Goal: Transaction & Acquisition: Book appointment/travel/reservation

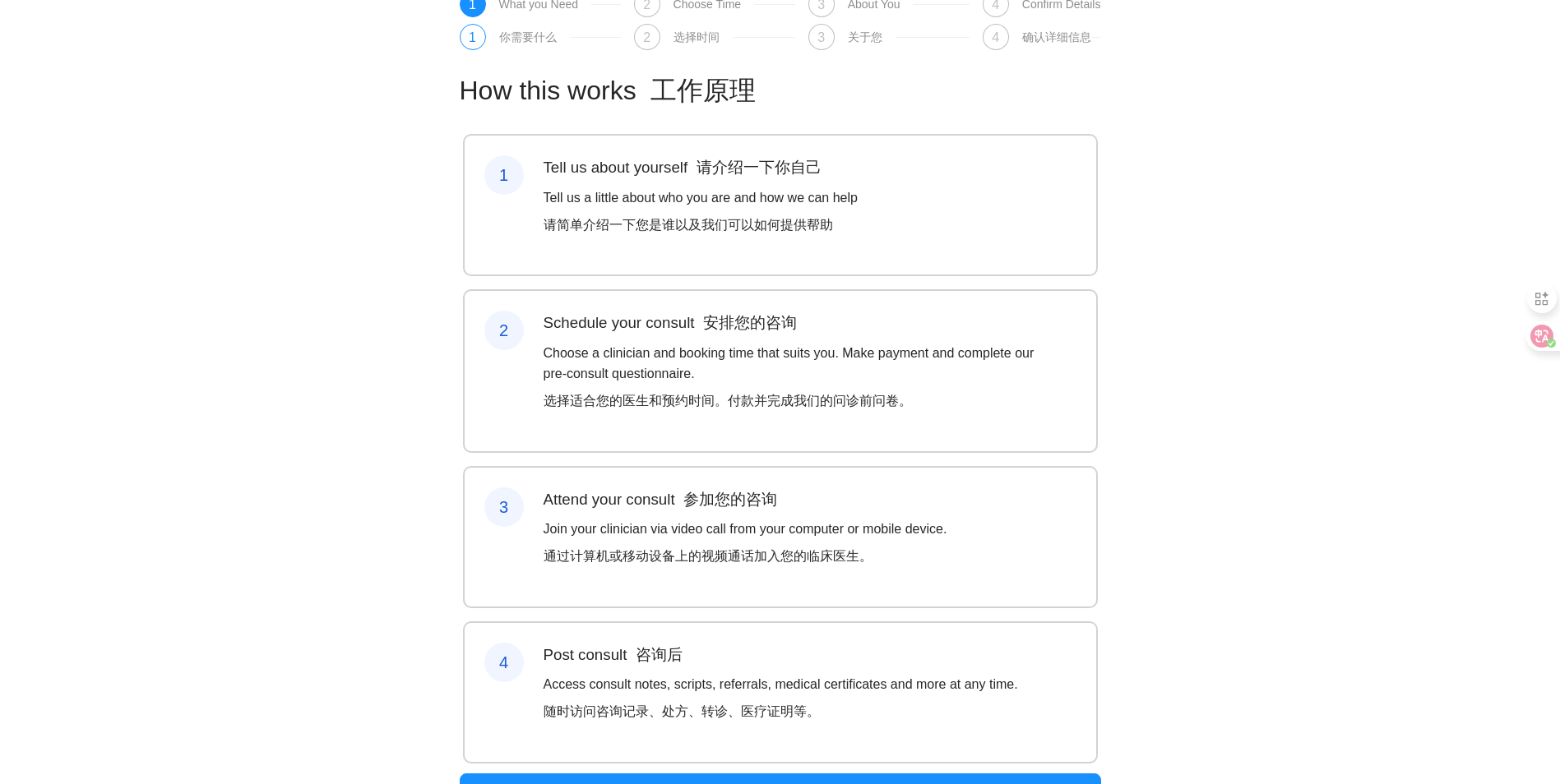
scroll to position [121, 0]
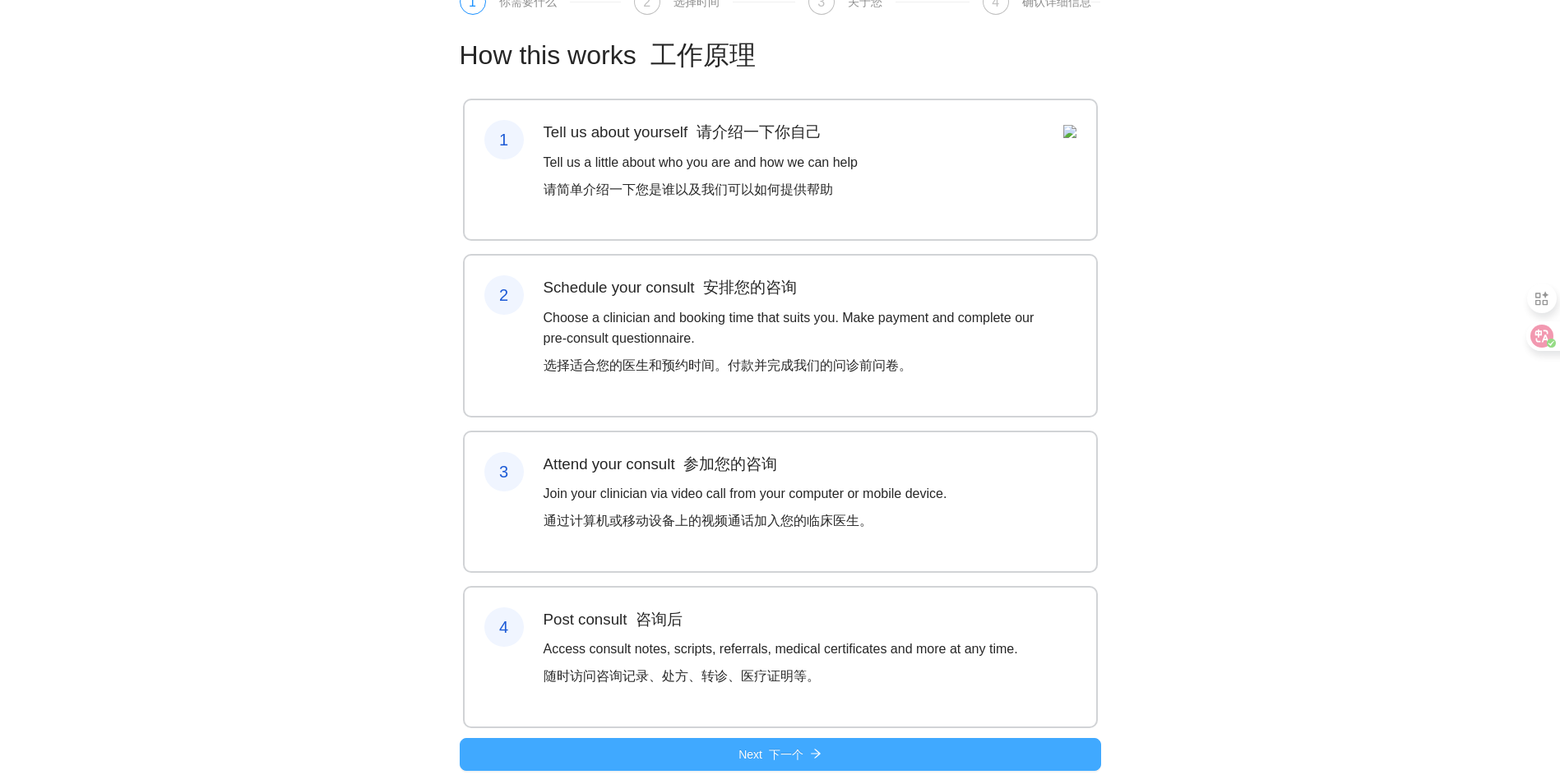
click at [829, 760] on button "Next 下一个" at bounding box center [780, 754] width 642 height 33
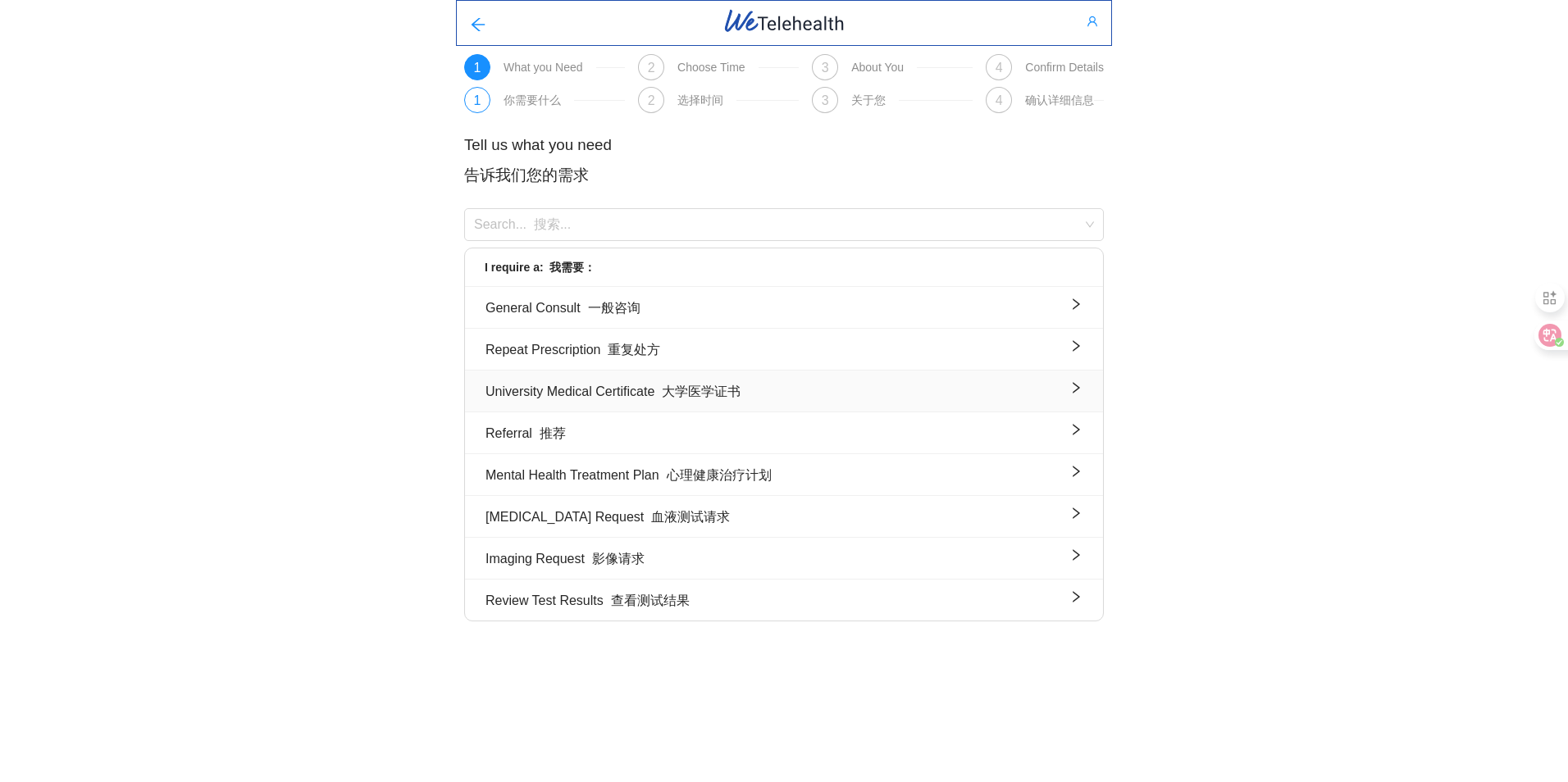
click at [724, 393] on font "大学医学证书" at bounding box center [701, 391] width 78 height 14
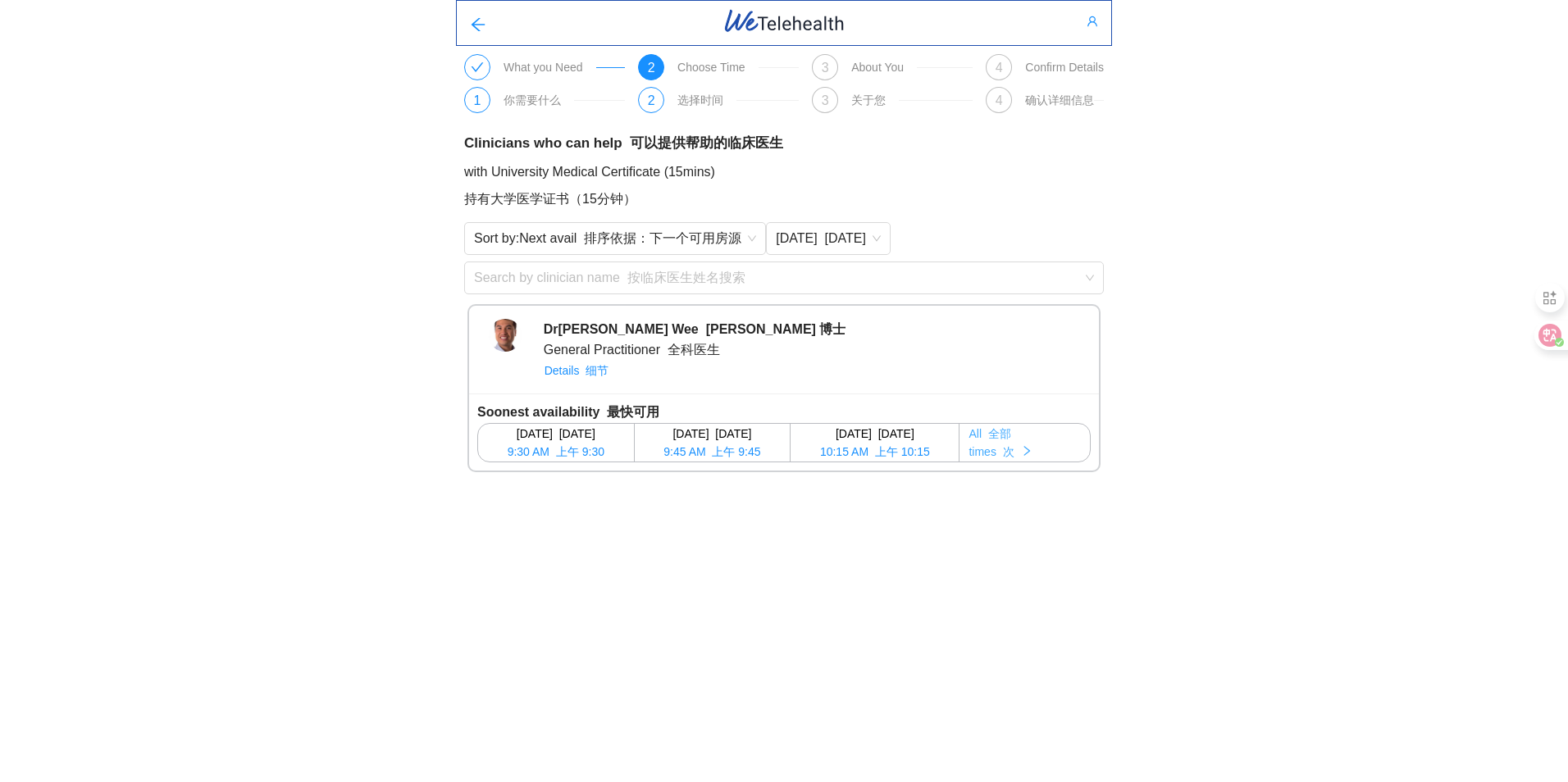
click at [1011, 436] on font "全部" at bounding box center [999, 434] width 23 height 13
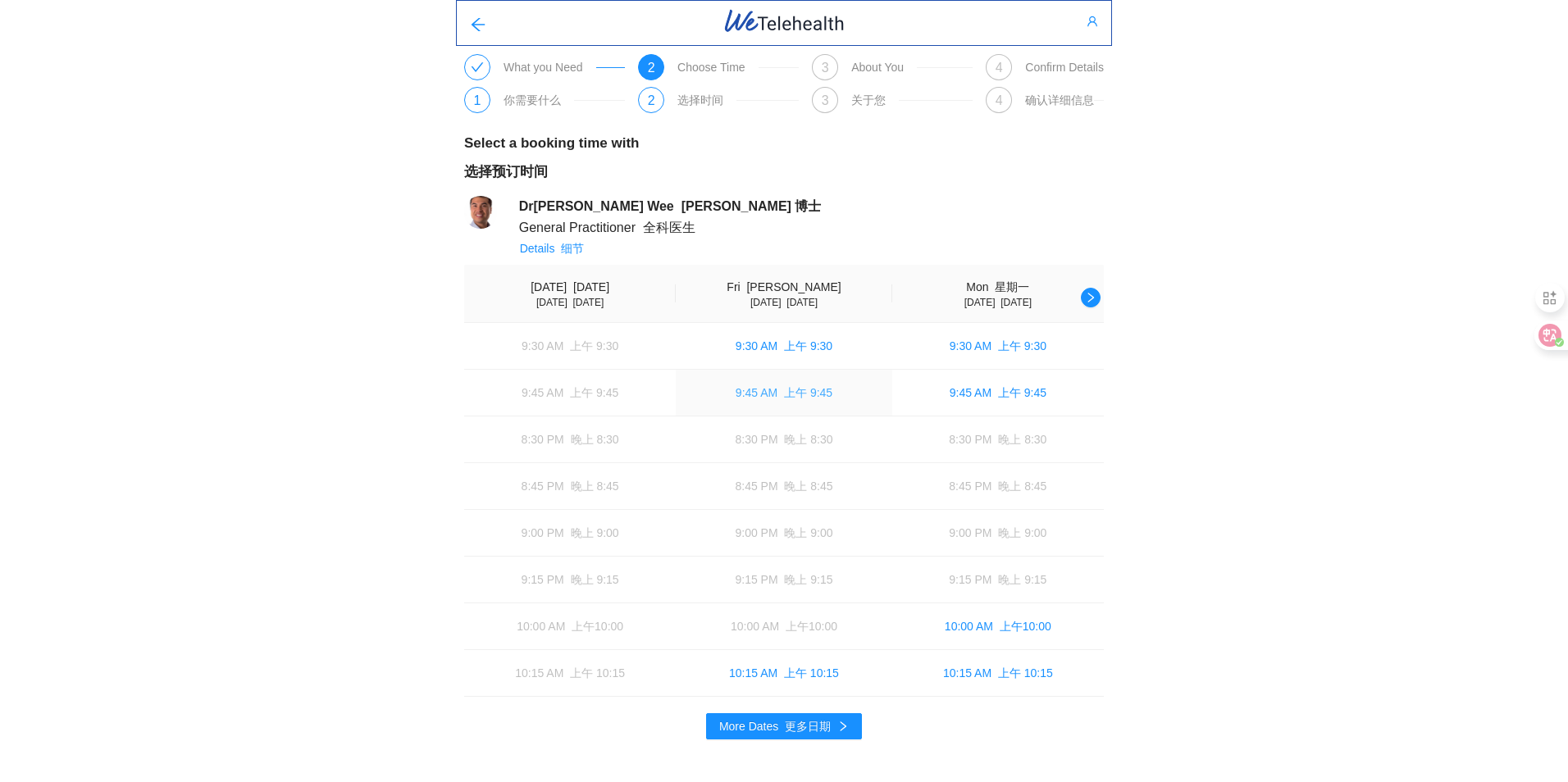
click at [807, 405] on button "9:45 AM 上午 9:45" at bounding box center [783, 393] width 215 height 46
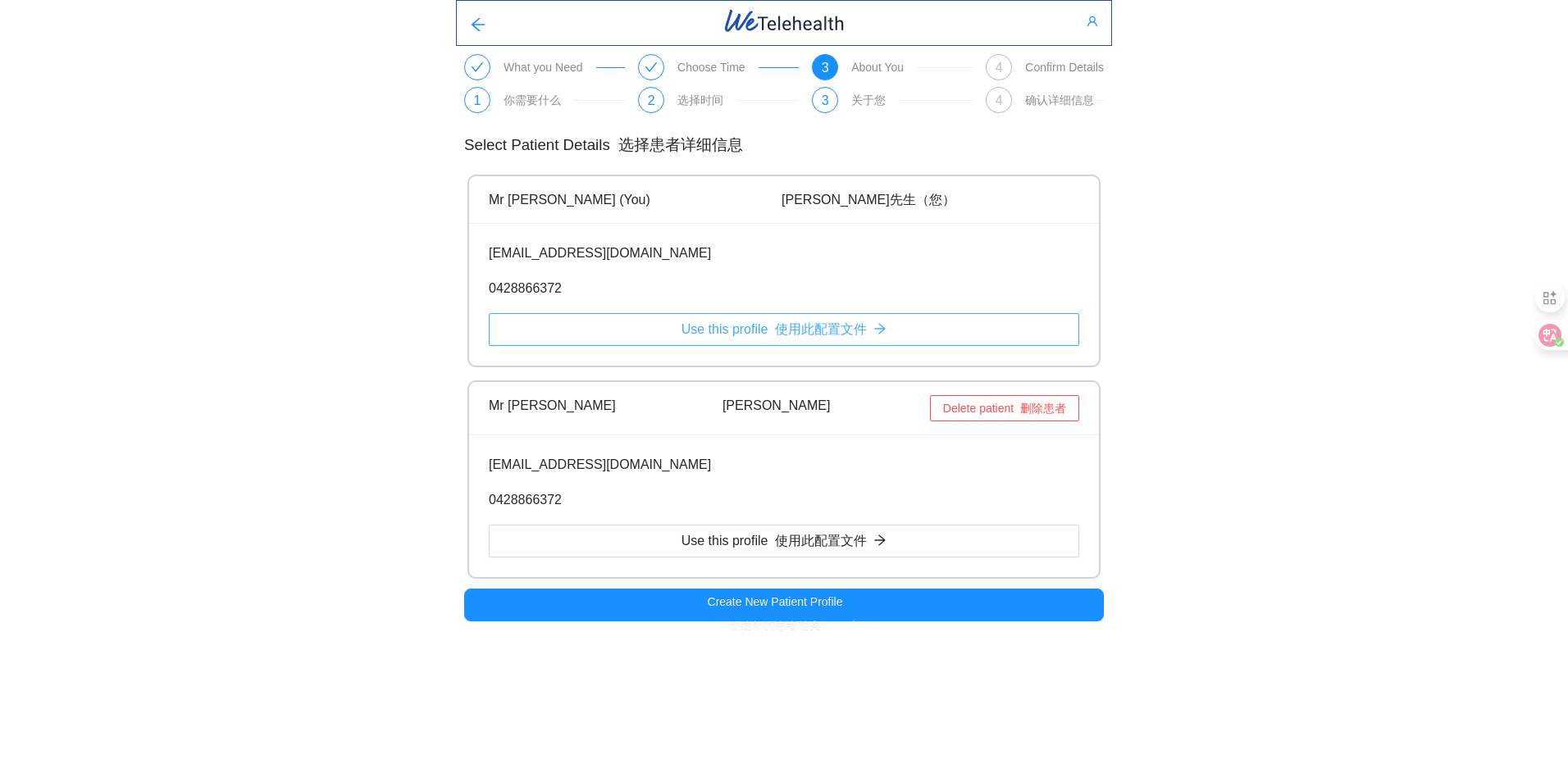
click at [799, 332] on font "使用此配置文件" at bounding box center [821, 329] width 92 height 14
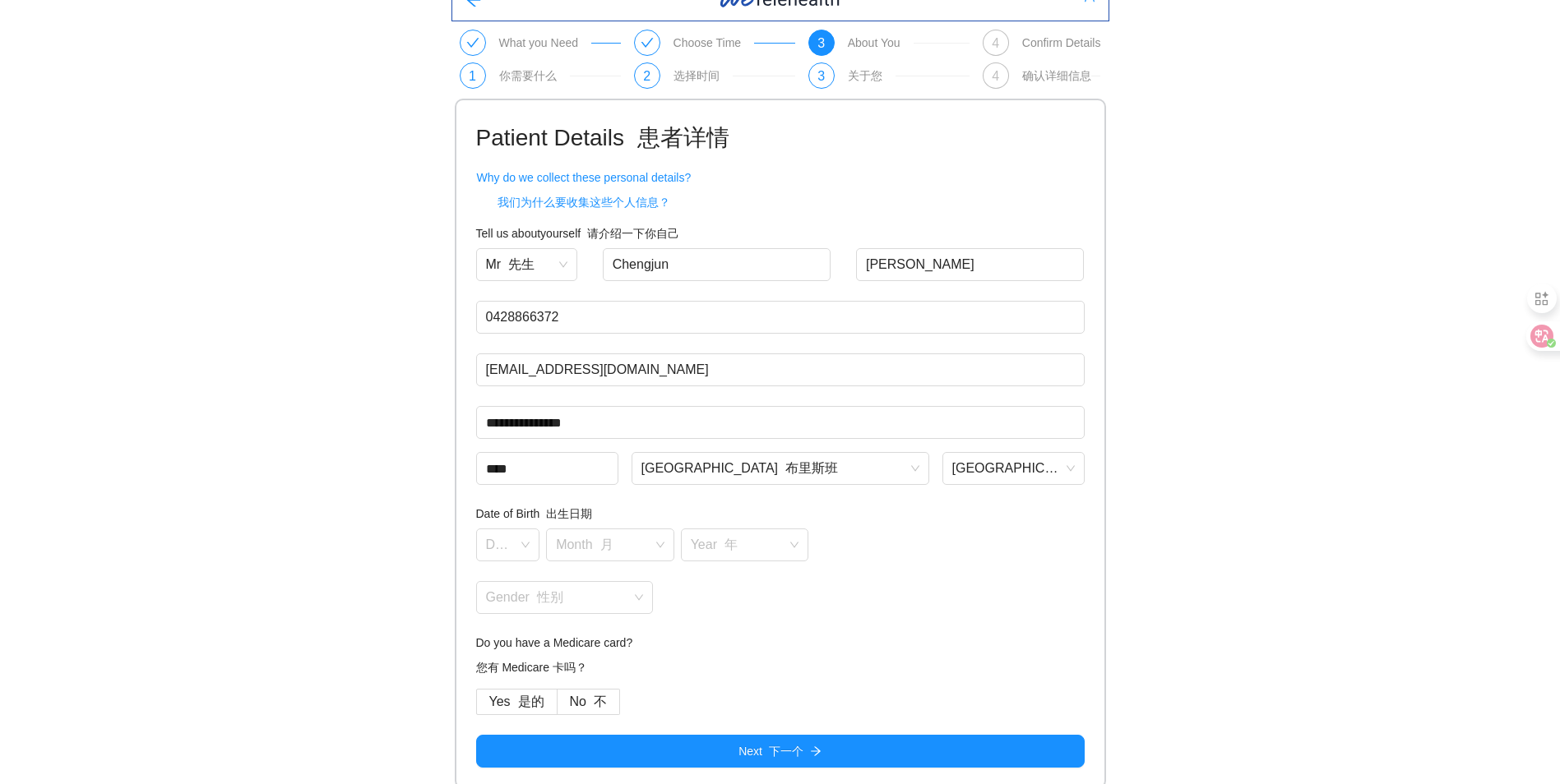
scroll to position [32, 0]
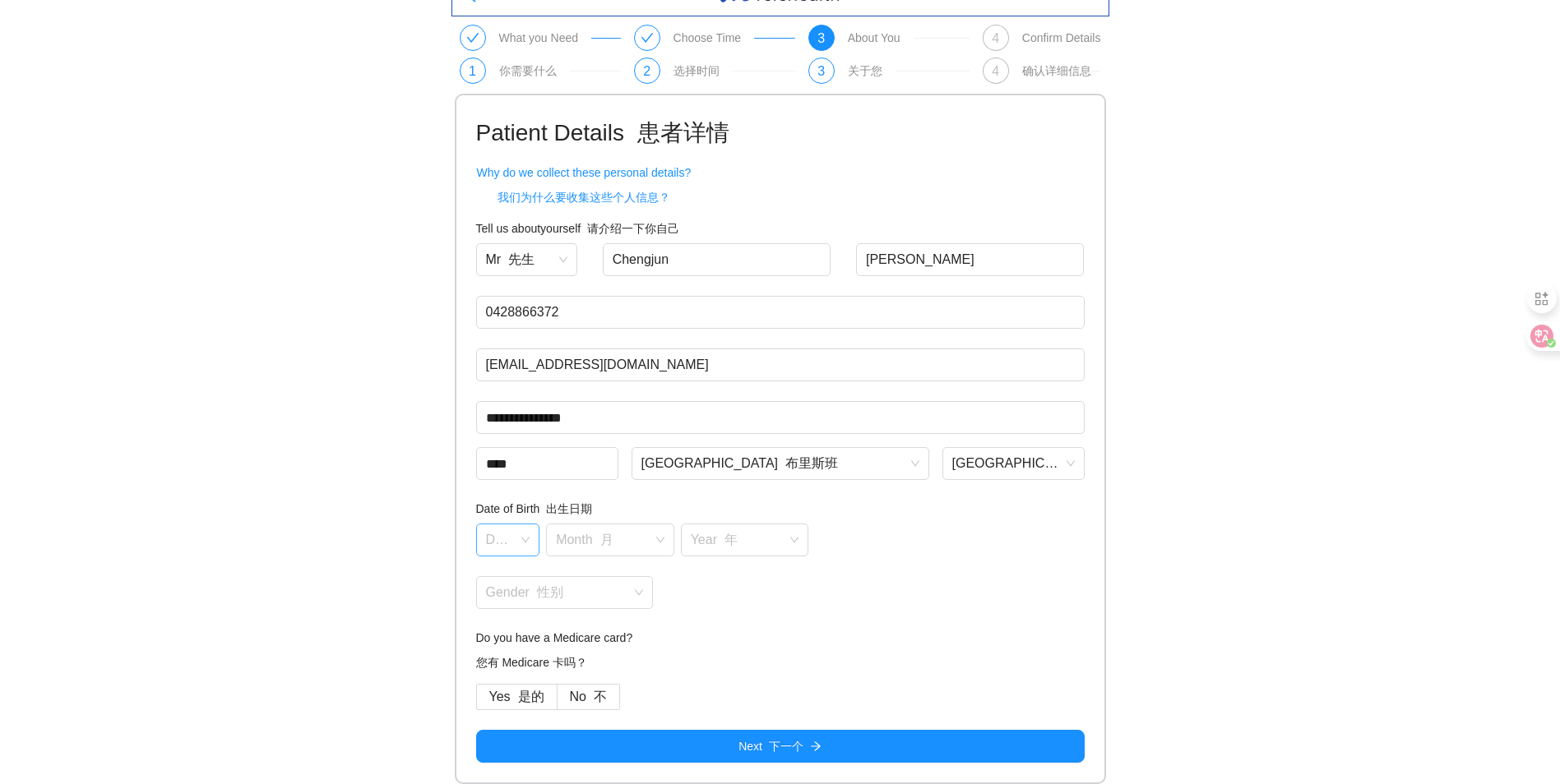
click at [520, 538] on div "Day 天" at bounding box center [507, 540] width 64 height 33
click at [509, 617] on div "18" at bounding box center [507, 613] width 44 height 18
click at [609, 520] on div "Date of Birth 出生日期 18 18 Month 月 Year 年 Gender 性别" at bounding box center [780, 554] width 608 height 109
click at [608, 528] on input "search" at bounding box center [605, 536] width 97 height 25
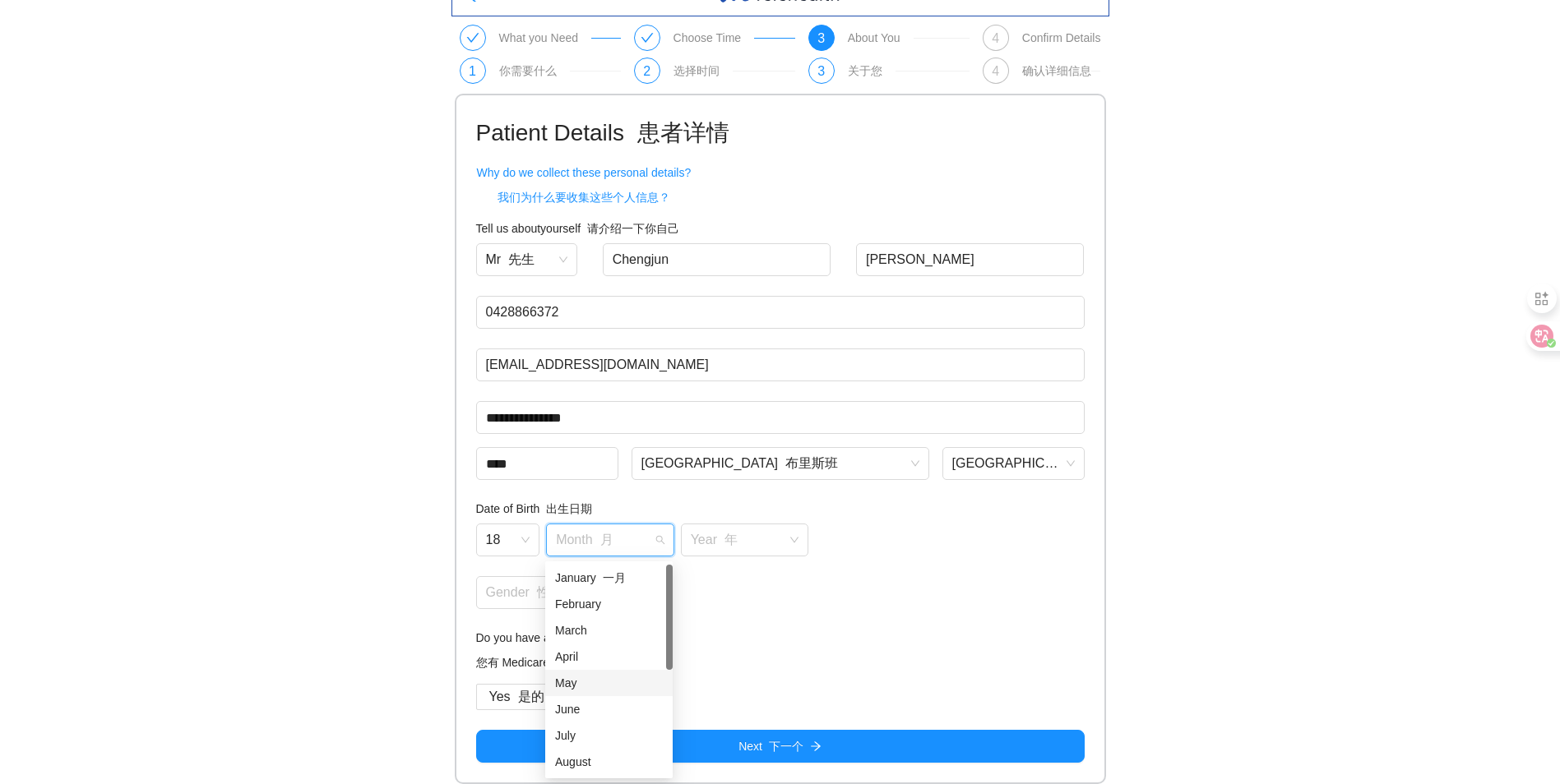
scroll to position [105, 0]
click at [627, 686] on font "九月" at bounding box center [629, 682] width 23 height 13
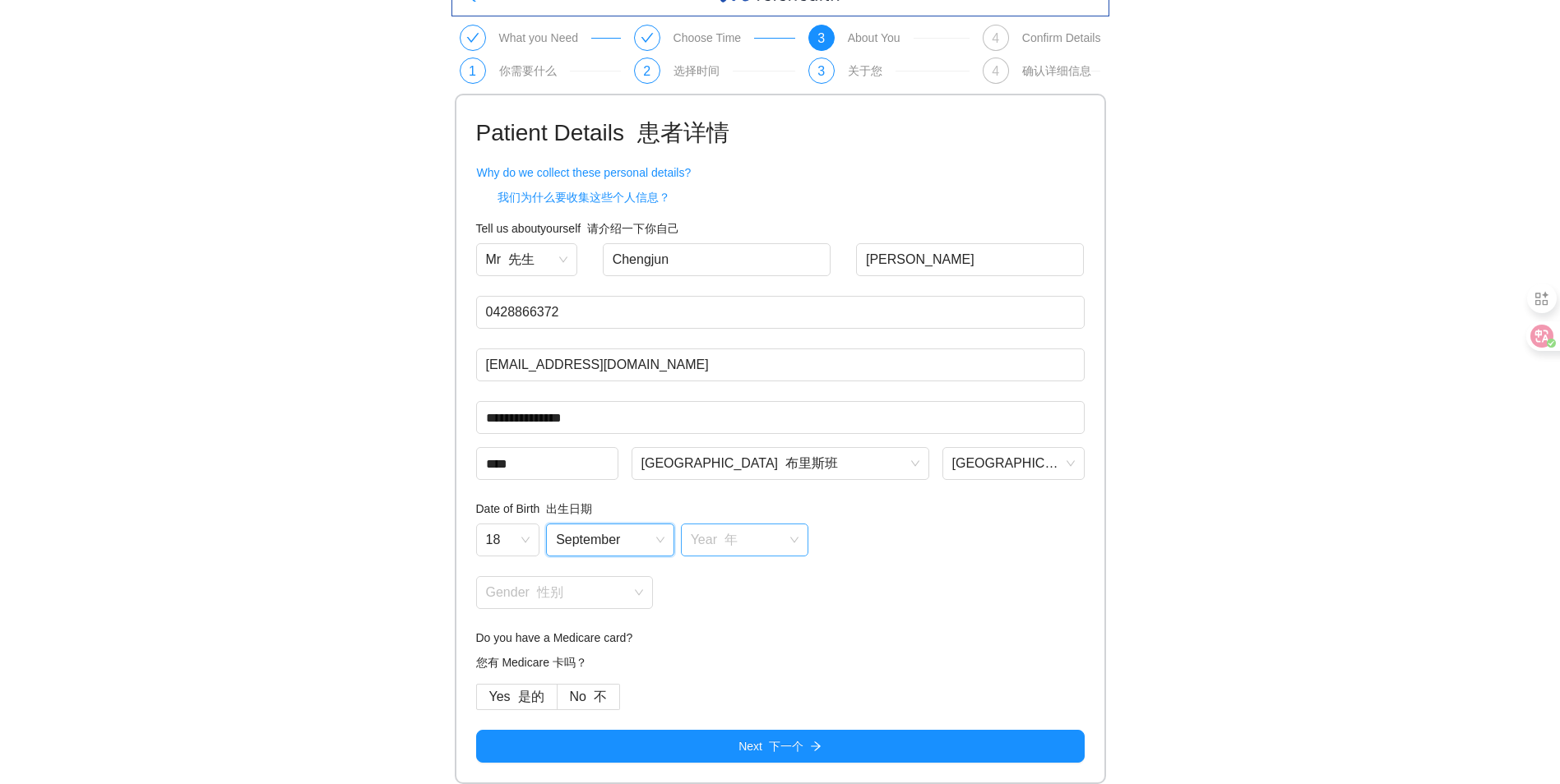
click at [720, 543] on input "search" at bounding box center [740, 536] width 97 height 25
click at [735, 752] on div "2006" at bounding box center [744, 755] width 108 height 18
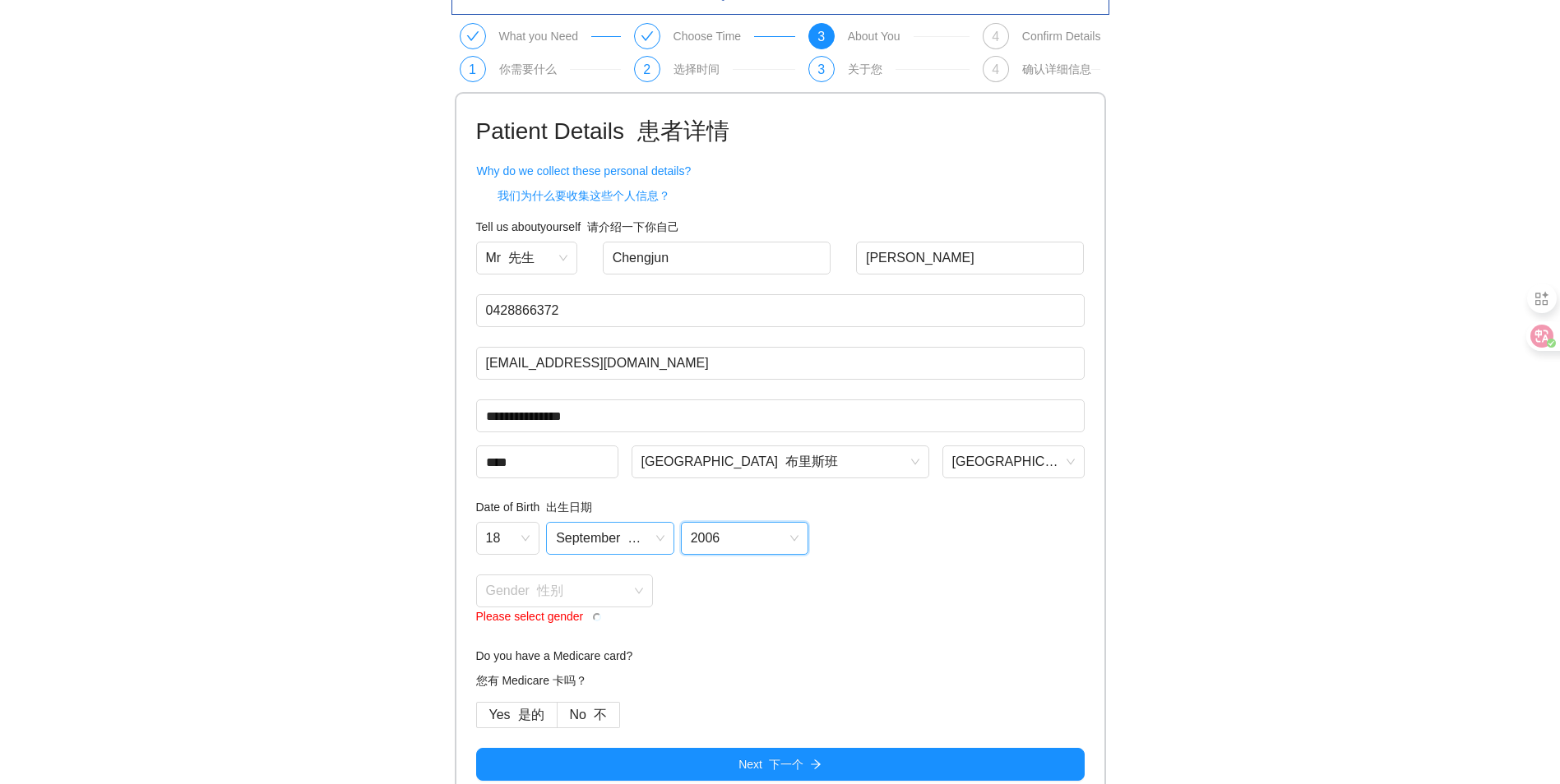
click at [625, 540] on font at bounding box center [630, 538] width 21 height 14
click at [635, 545] on font at bounding box center [630, 538] width 21 height 14
click at [549, 594] on input "search" at bounding box center [559, 588] width 146 height 25
click at [558, 667] on div "Male 男性" at bounding box center [564, 655] width 178 height 26
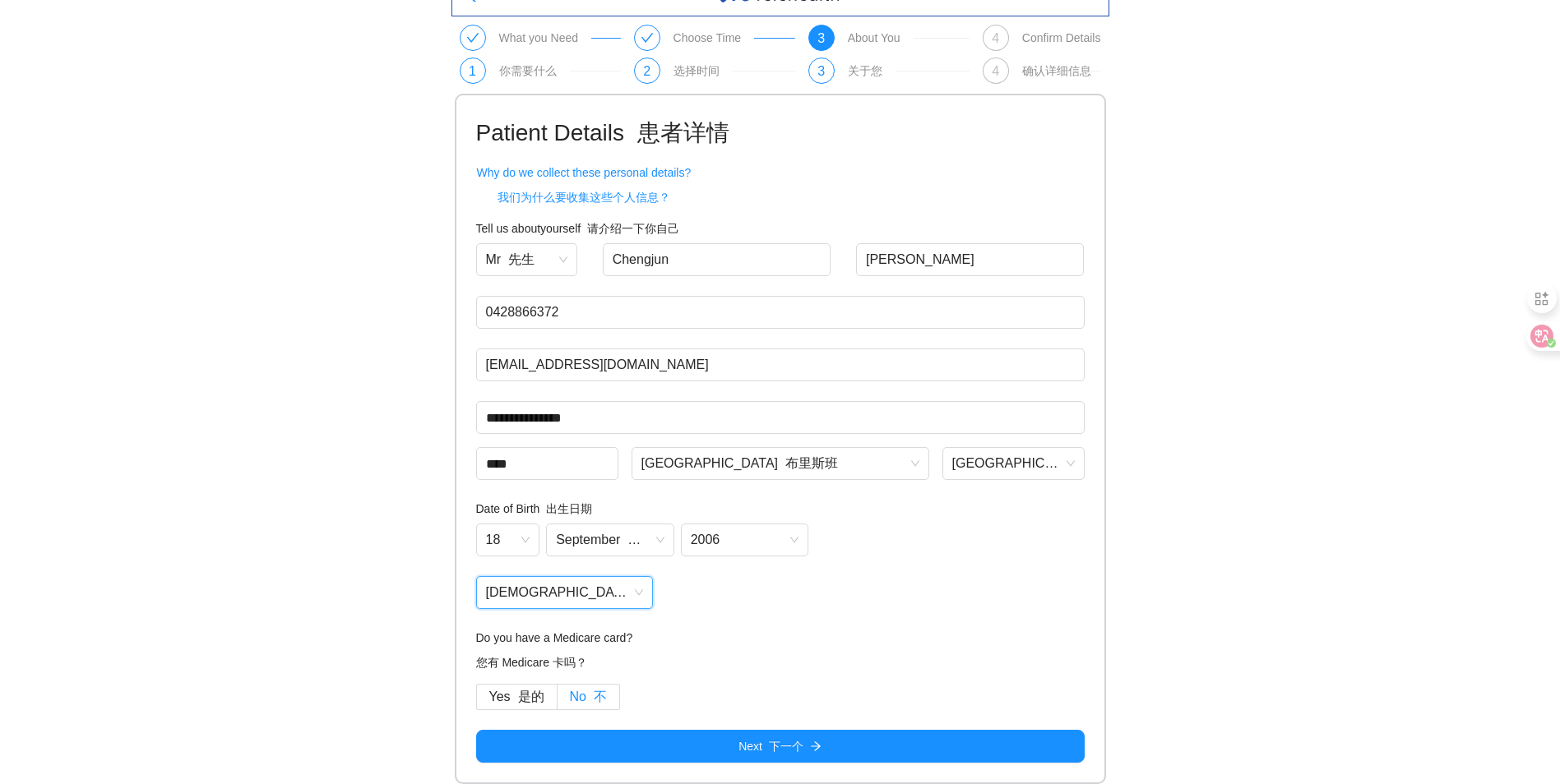
click at [580, 694] on span "No 不" at bounding box center [588, 697] width 37 height 14
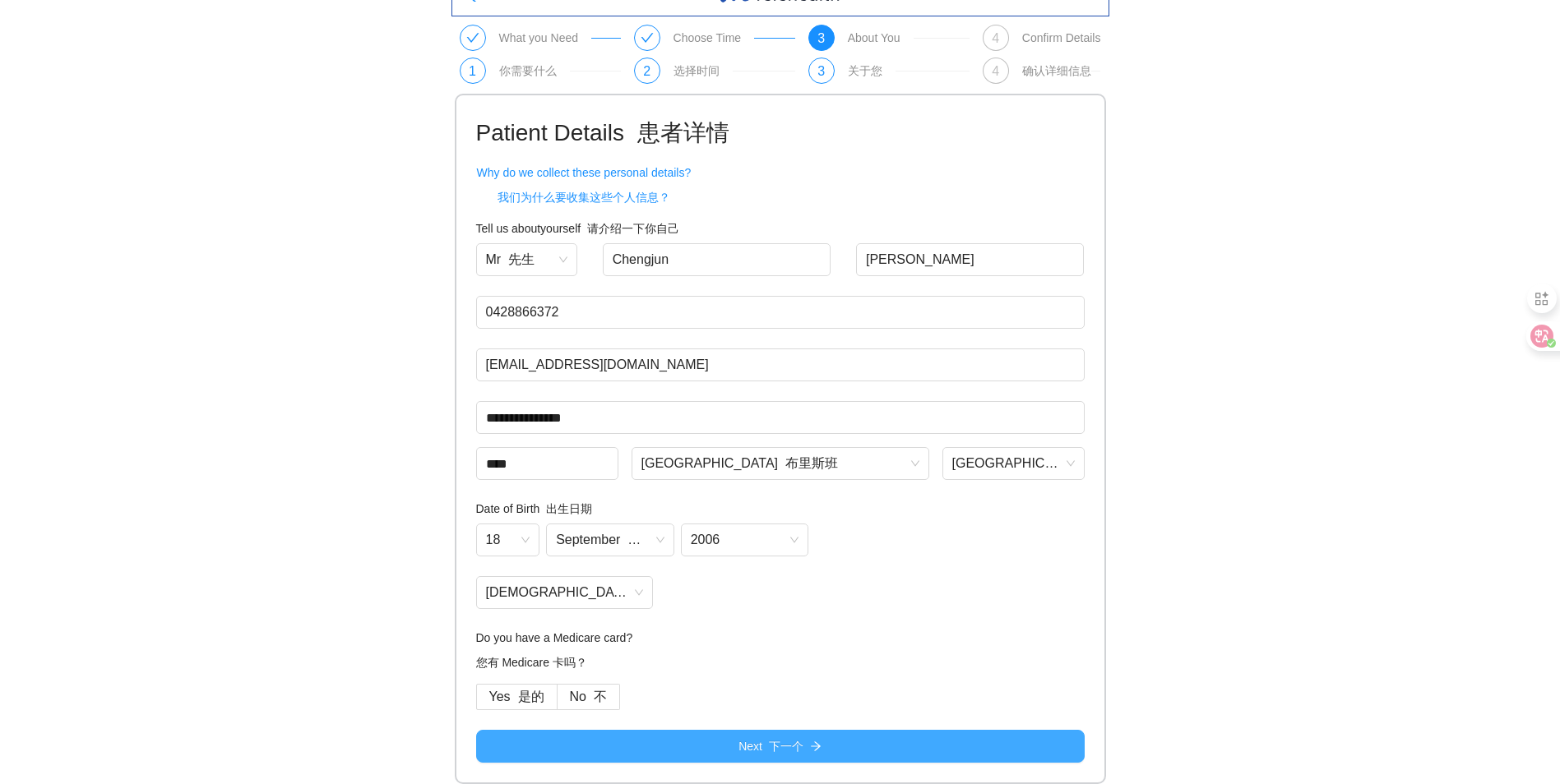
click at [704, 747] on button "Next 下一个" at bounding box center [780, 746] width 608 height 33
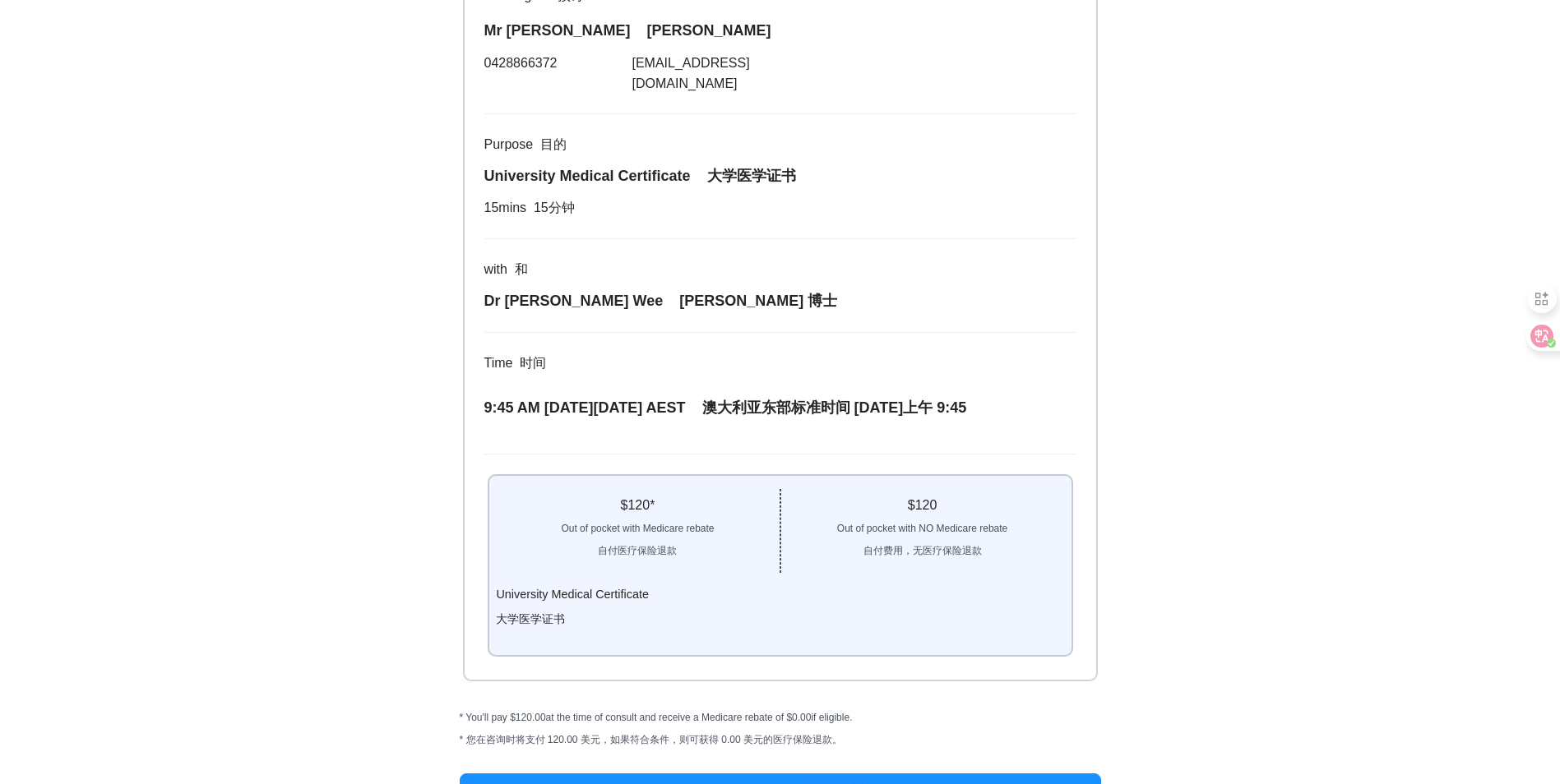
scroll to position [263, 0]
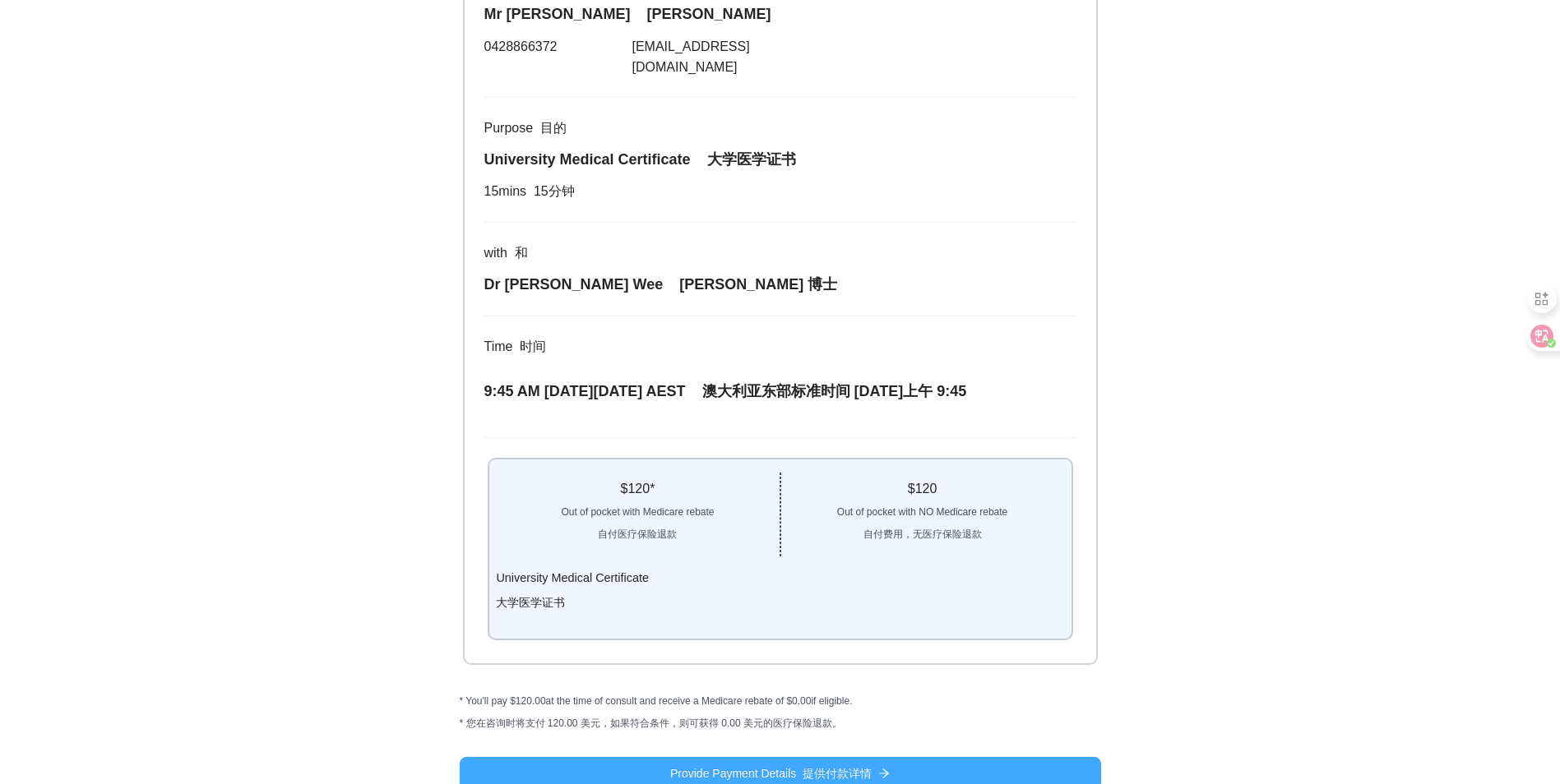
click at [838, 767] on font "提供付款详情" at bounding box center [837, 773] width 69 height 13
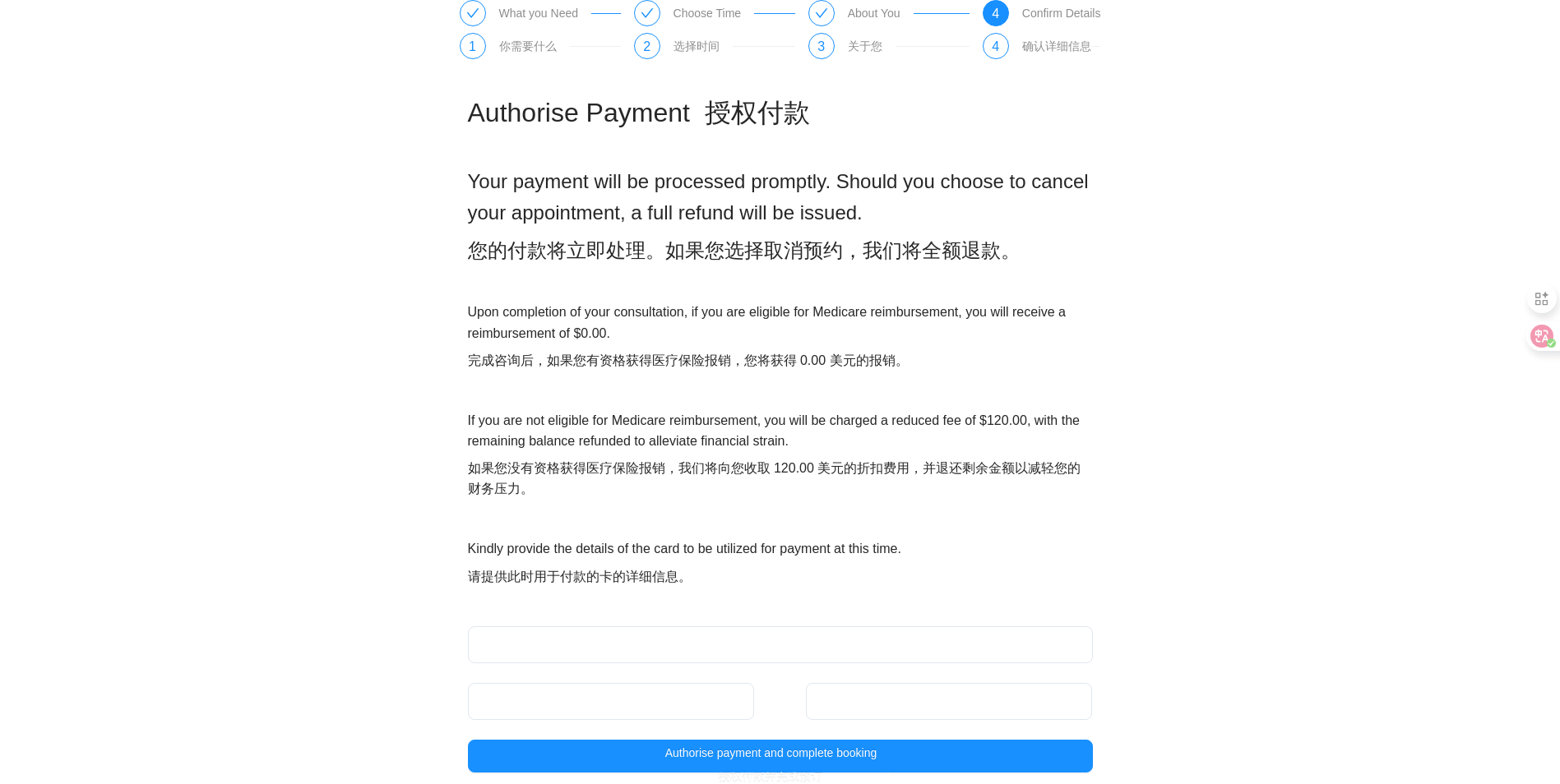
scroll to position [71, 0]
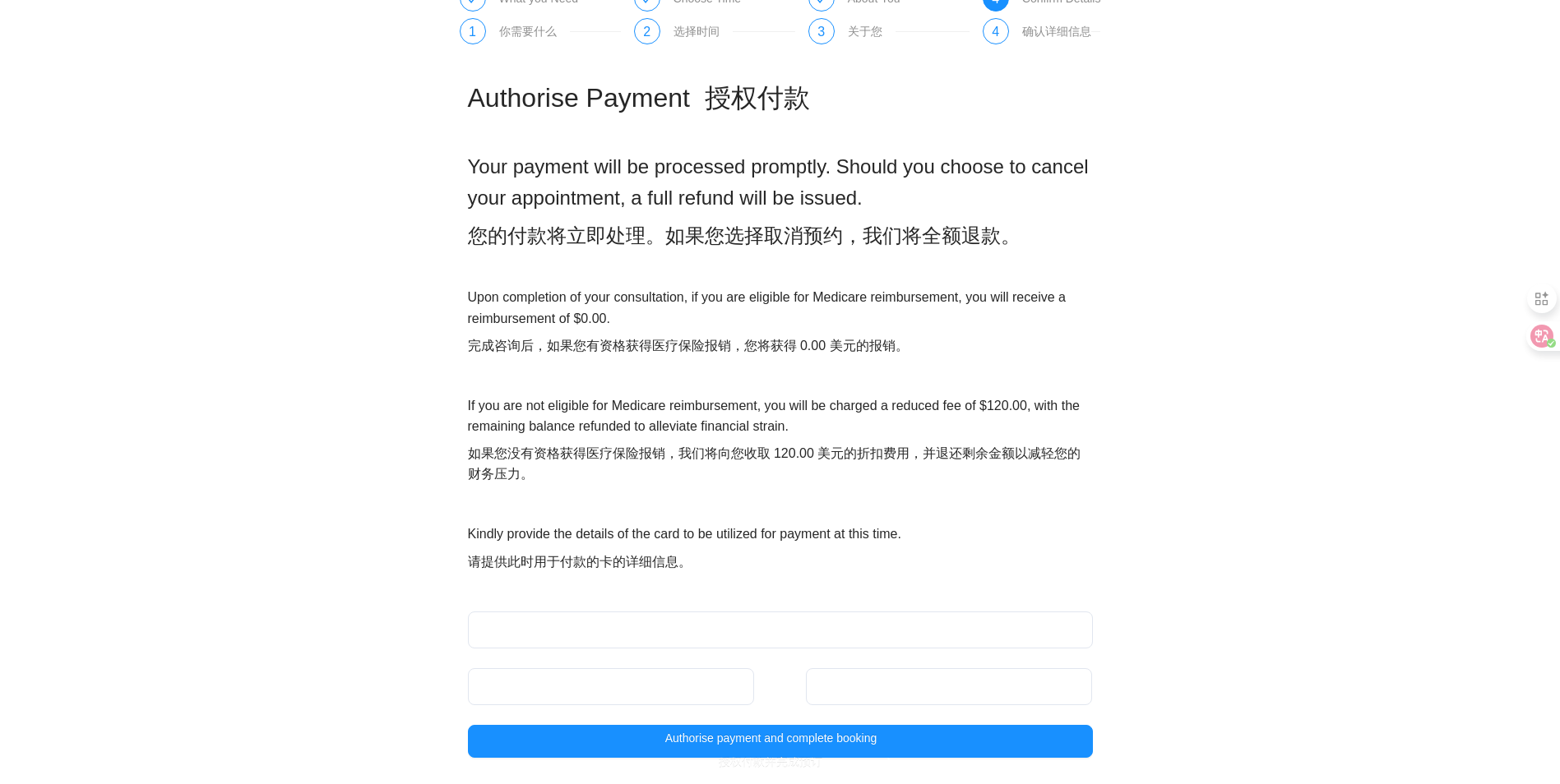
click at [648, 676] on div at bounding box center [611, 687] width 286 height 37
click at [660, 621] on div at bounding box center [781, 629] width 625 height 37
click at [634, 619] on div at bounding box center [781, 629] width 625 height 37
click at [525, 621] on div at bounding box center [781, 629] width 625 height 37
click at [852, 694] on iframe at bounding box center [949, 687] width 270 height 15
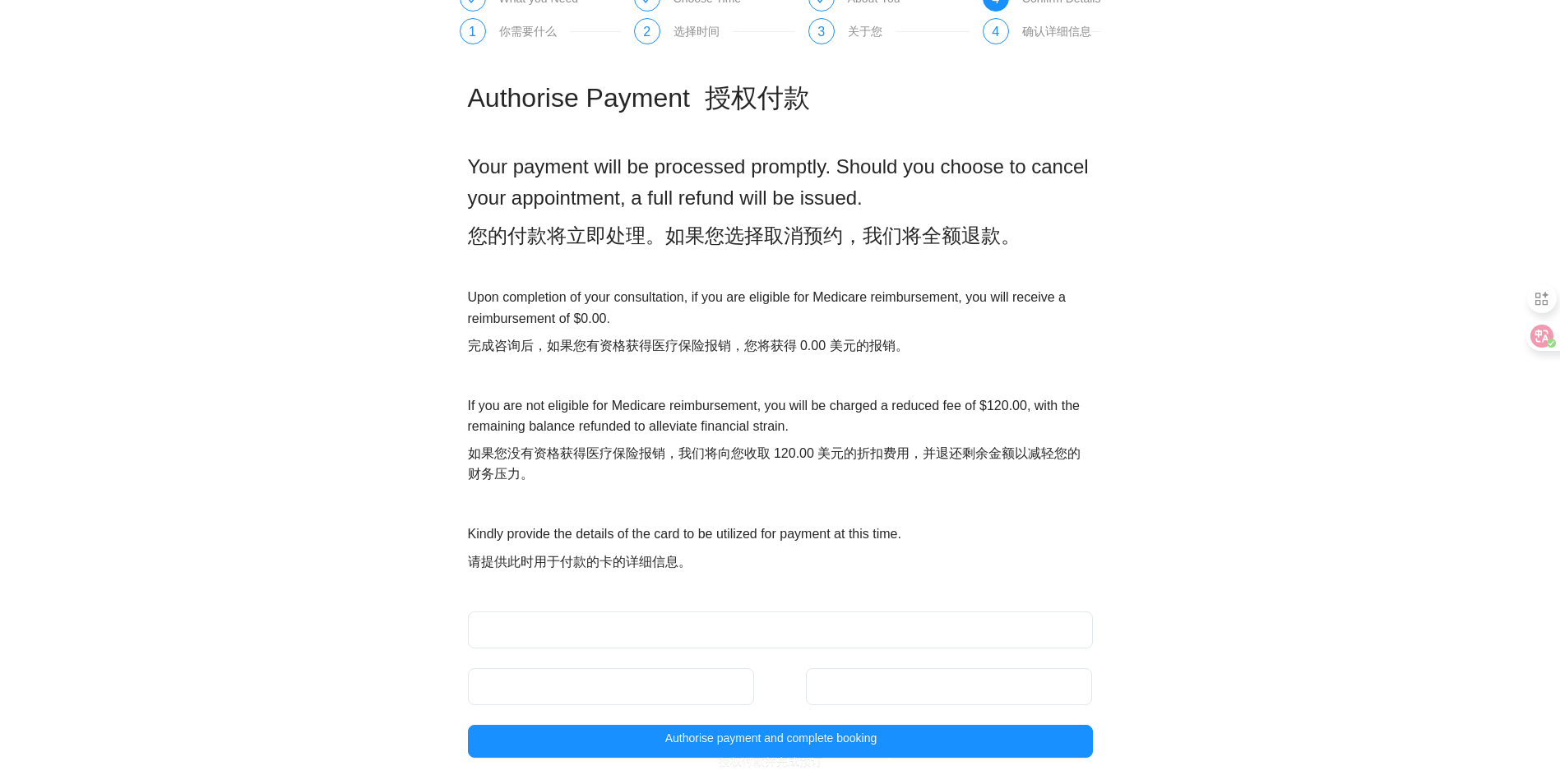
click at [625, 619] on div at bounding box center [781, 629] width 625 height 37
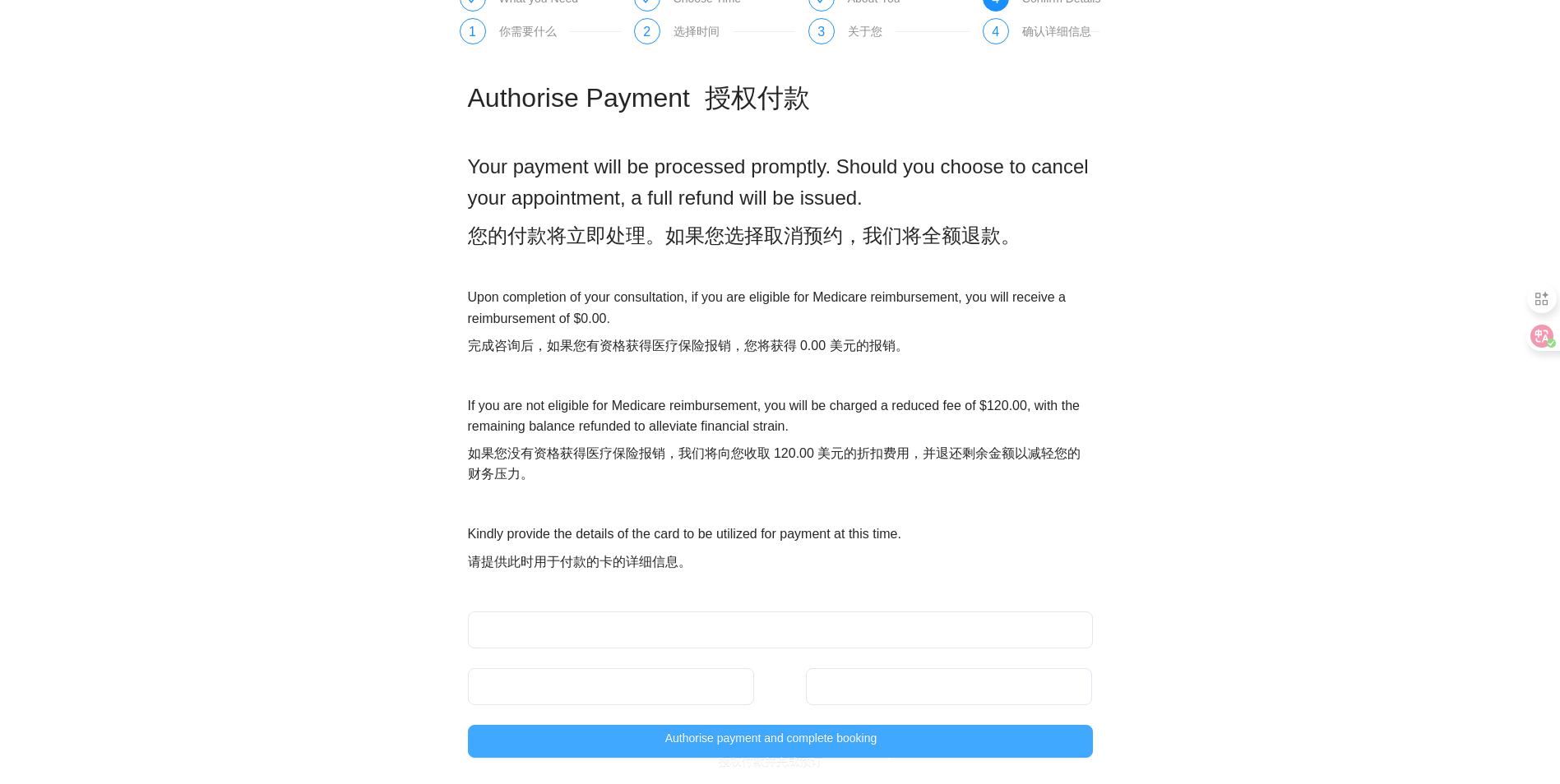
click at [918, 728] on button "Authorise payment and complete booking 授权付款并完成预订" at bounding box center [781, 741] width 625 height 33
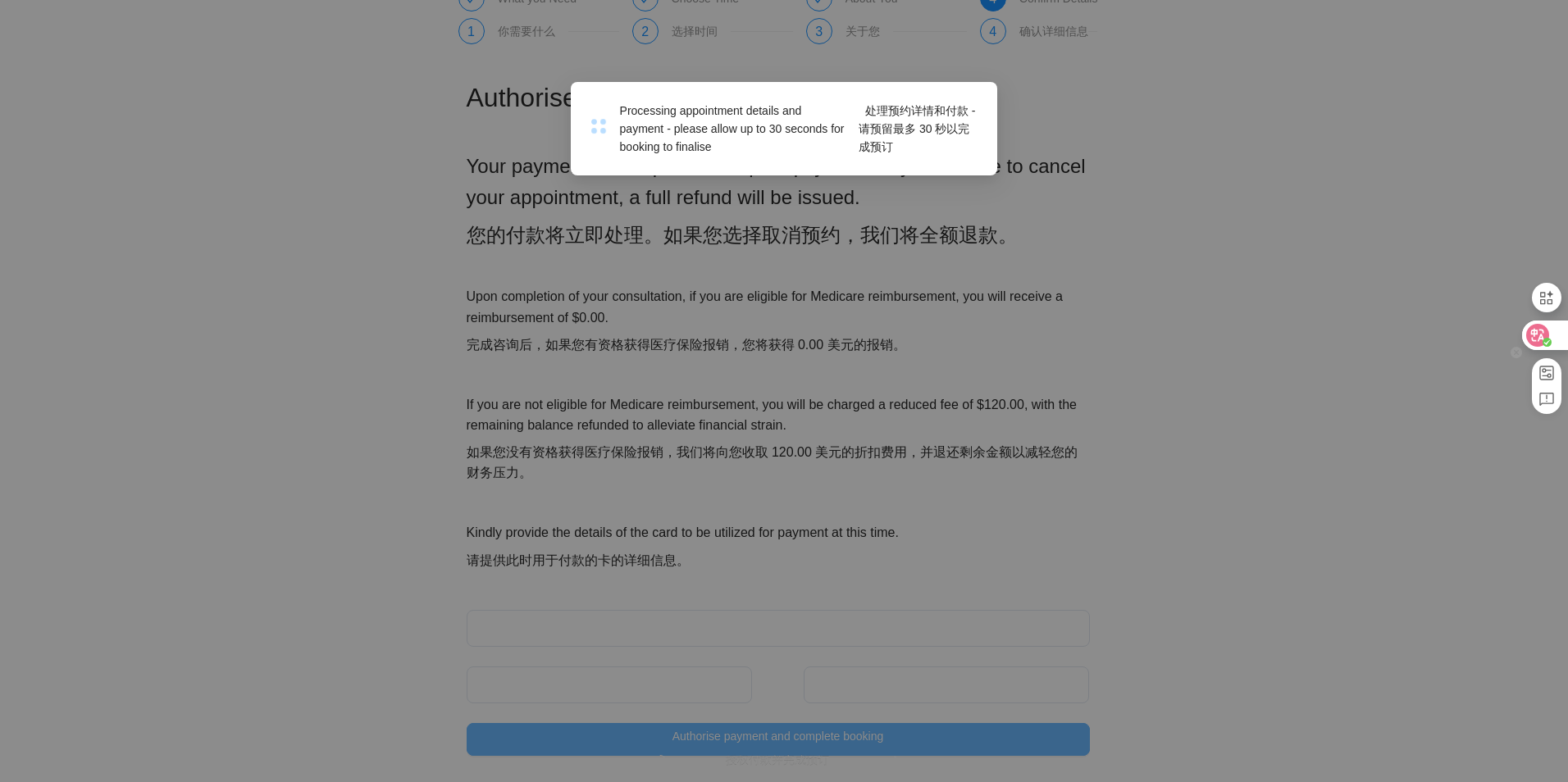
click at [1536, 331] on icon at bounding box center [1537, 335] width 14 height 13
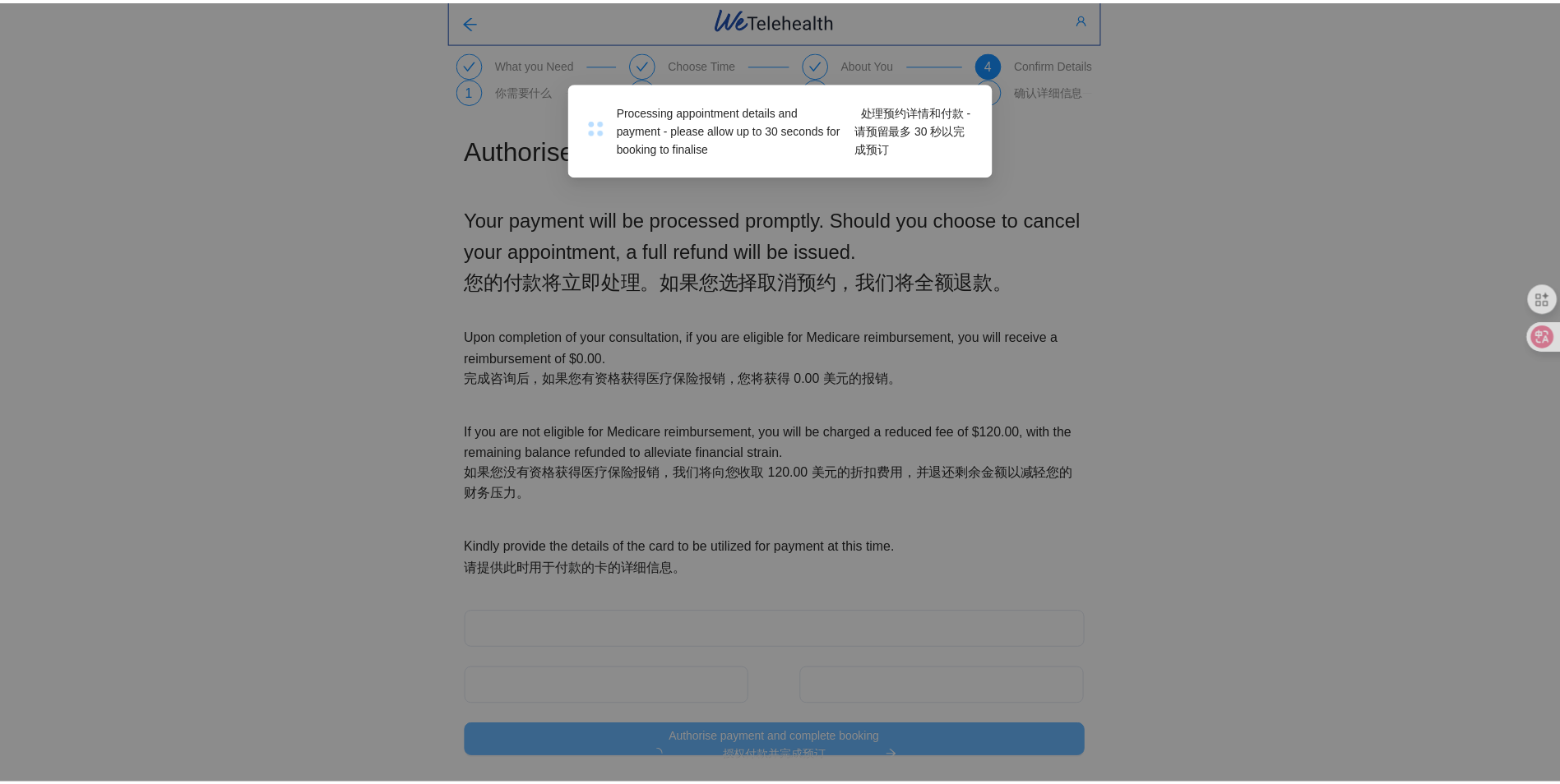
scroll to position [57, 0]
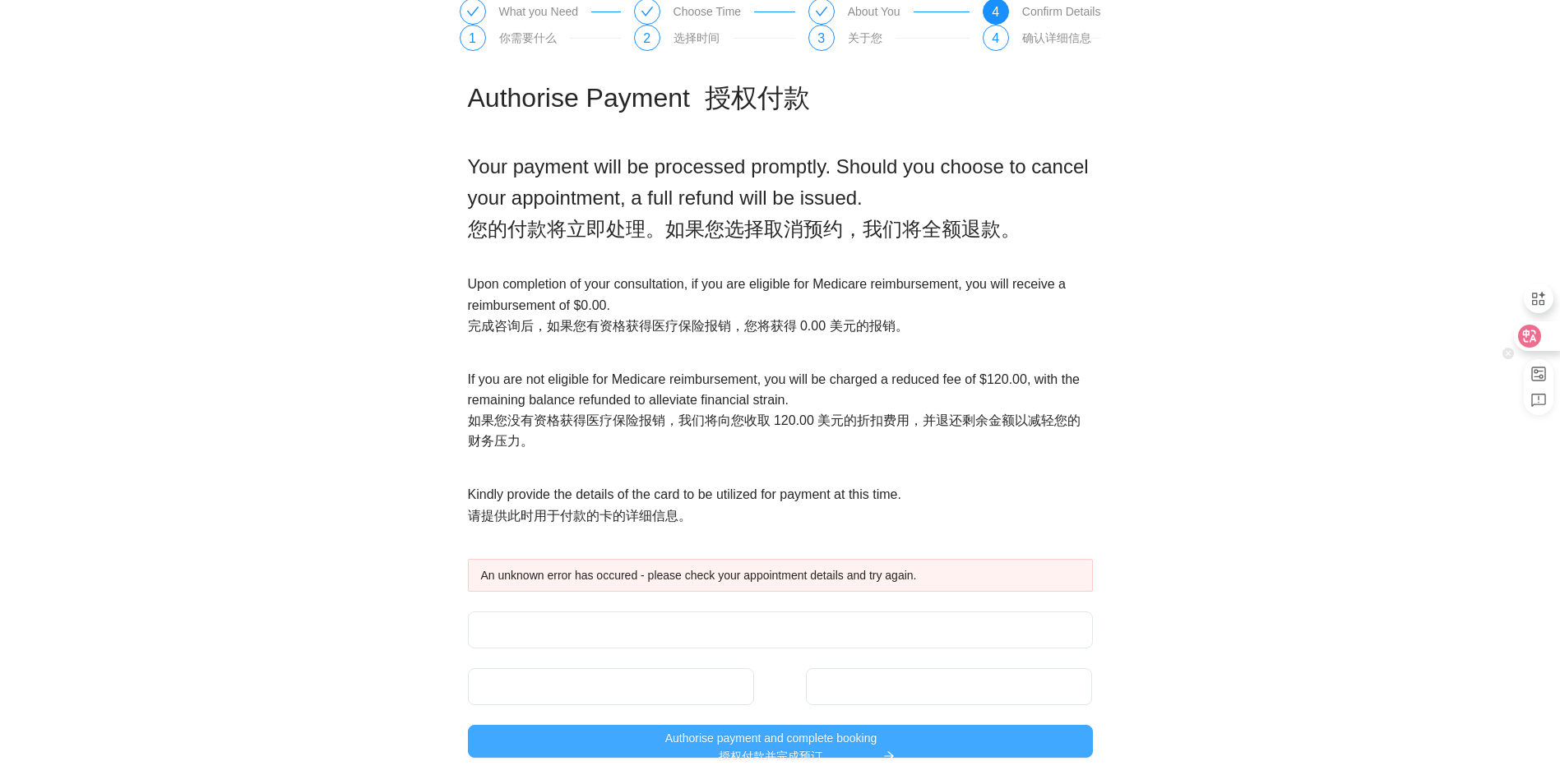
click at [1539, 341] on icon at bounding box center [1529, 336] width 23 height 23
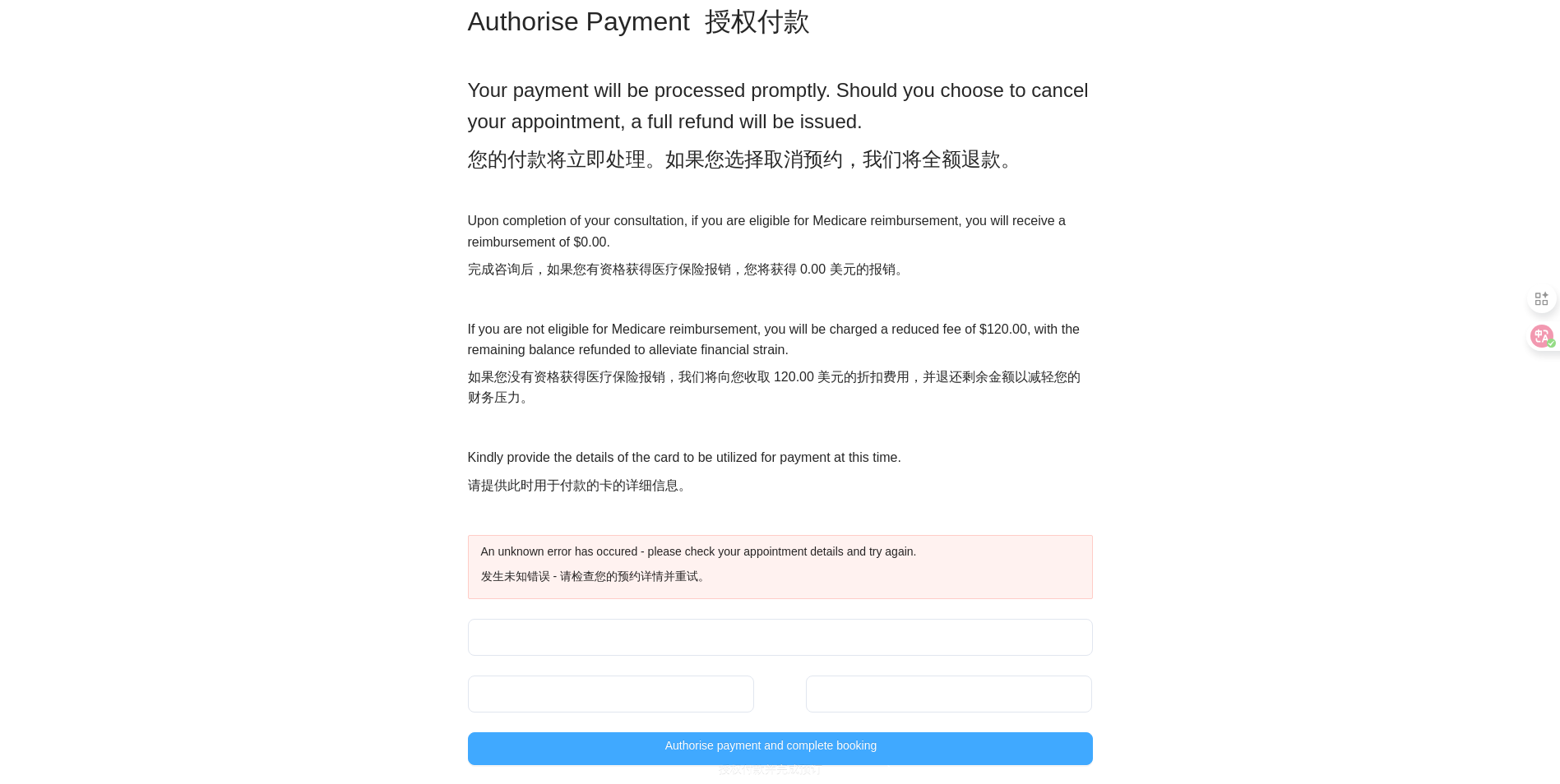
scroll to position [155, 0]
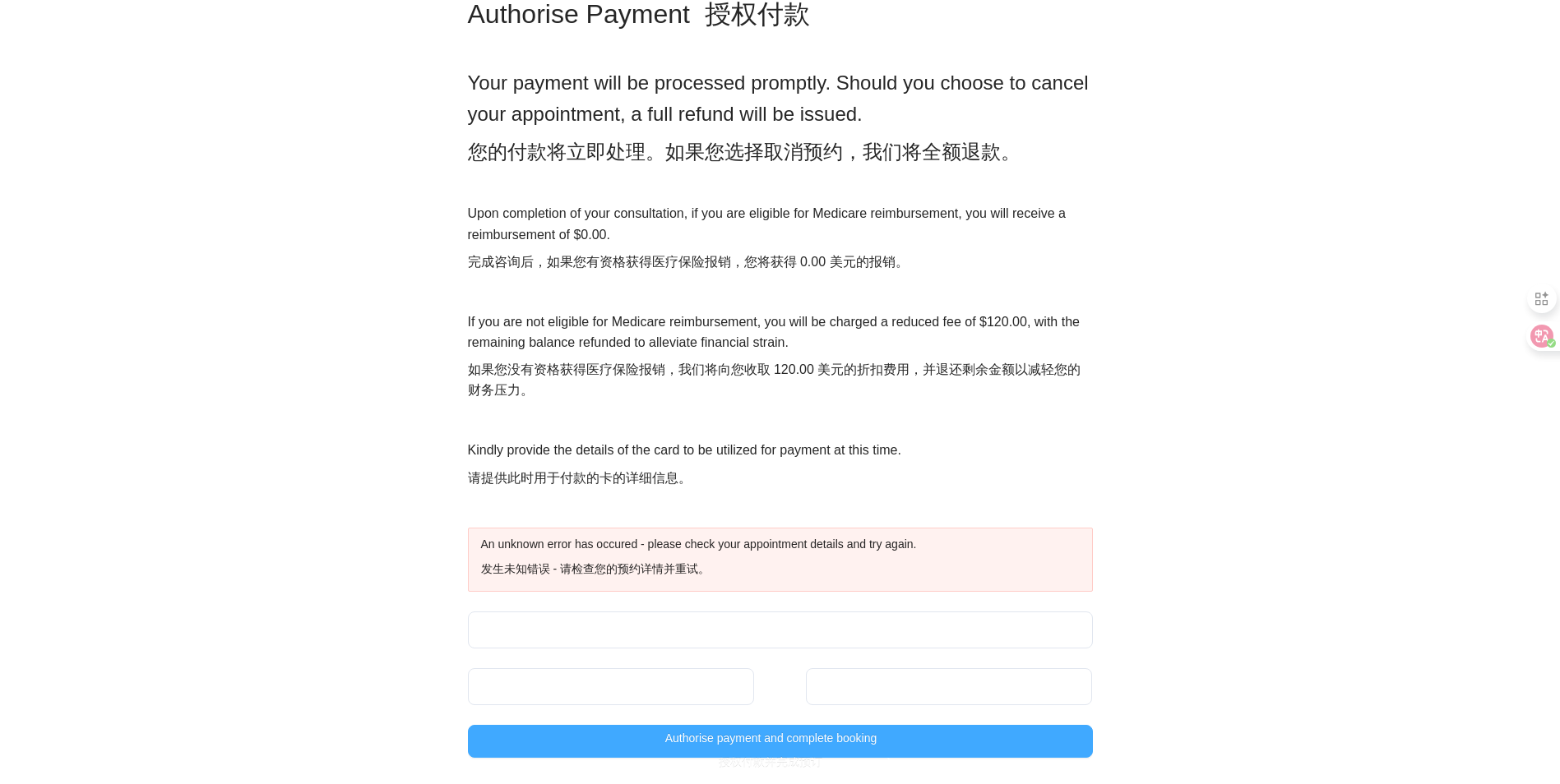
click at [686, 745] on span "Authorise payment and complete booking 授权付款并完成预订" at bounding box center [771, 754] width 212 height 50
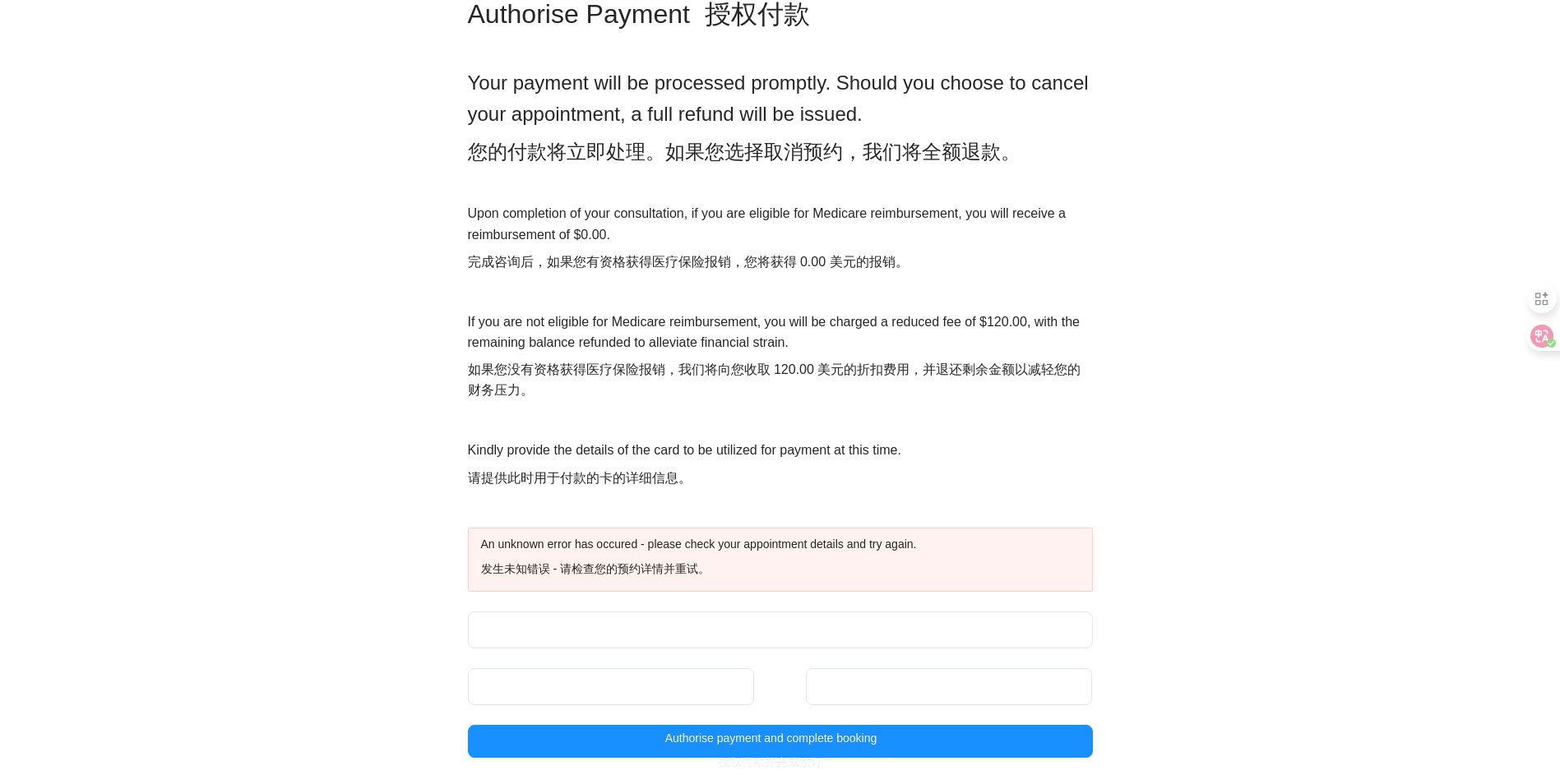
drag, startPoint x: 1176, startPoint y: 603, endPoint x: 1133, endPoint y: 517, distance: 96.2
click at [1176, 603] on div "What you Need 你需要什么 1 你需要什么 Choose Time 选择时间 2 选择时间 About You 关于您 3 关于您 4 Confi…" at bounding box center [780, 315] width 1560 height 937
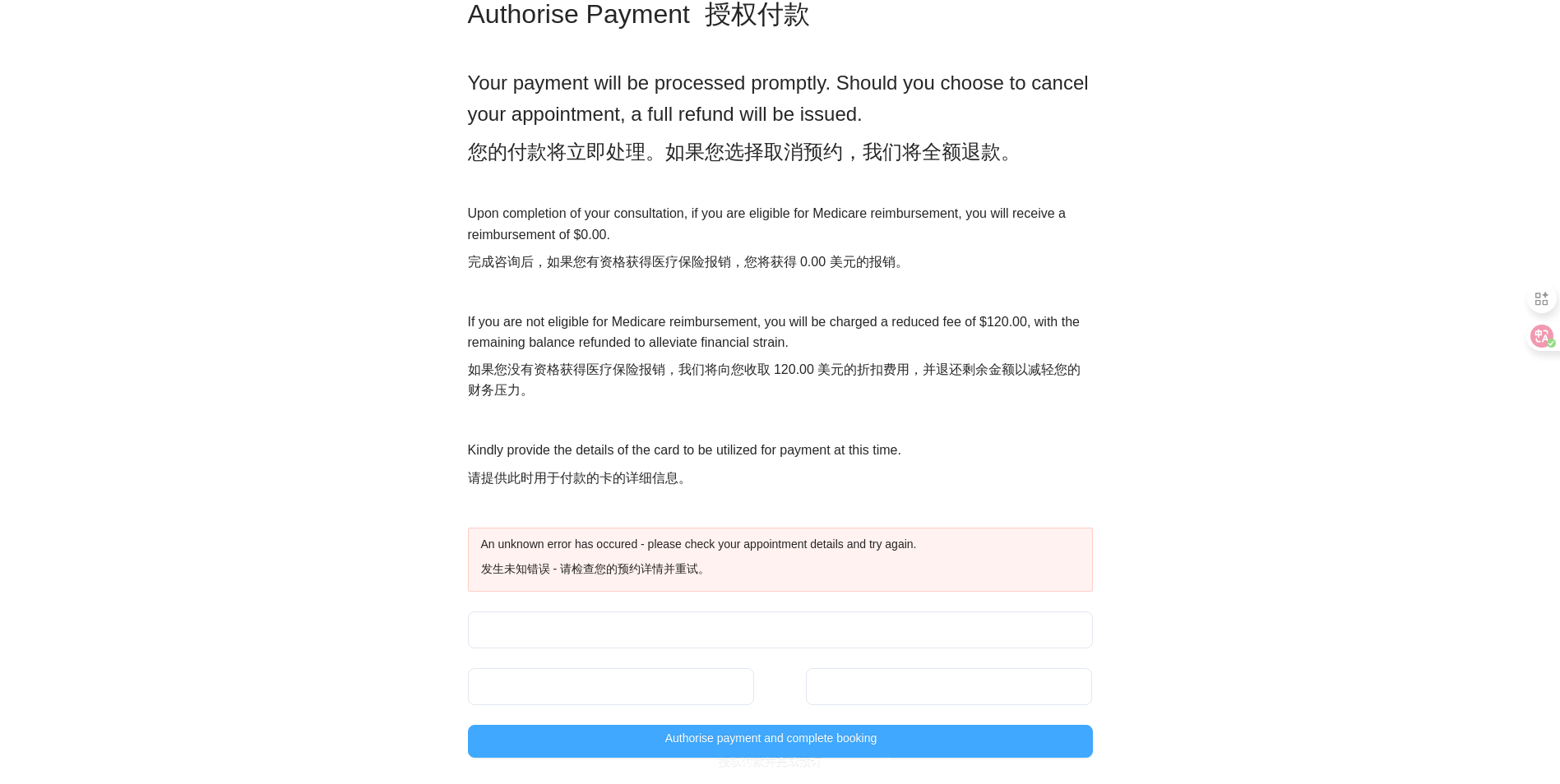
click at [847, 737] on span "Authorise payment and complete booking 授权付款并完成预订" at bounding box center [771, 754] width 212 height 50
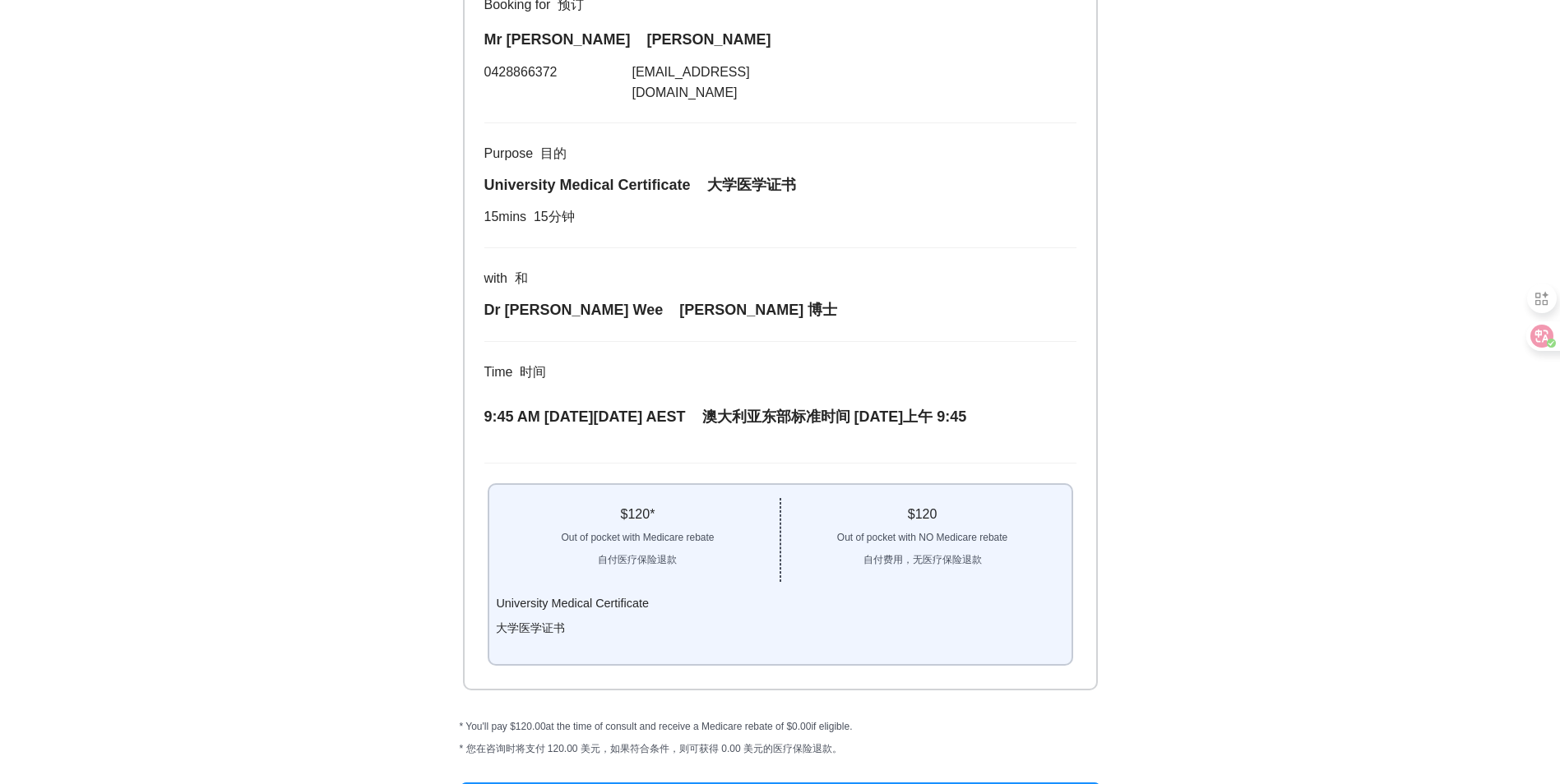
scroll to position [263, 0]
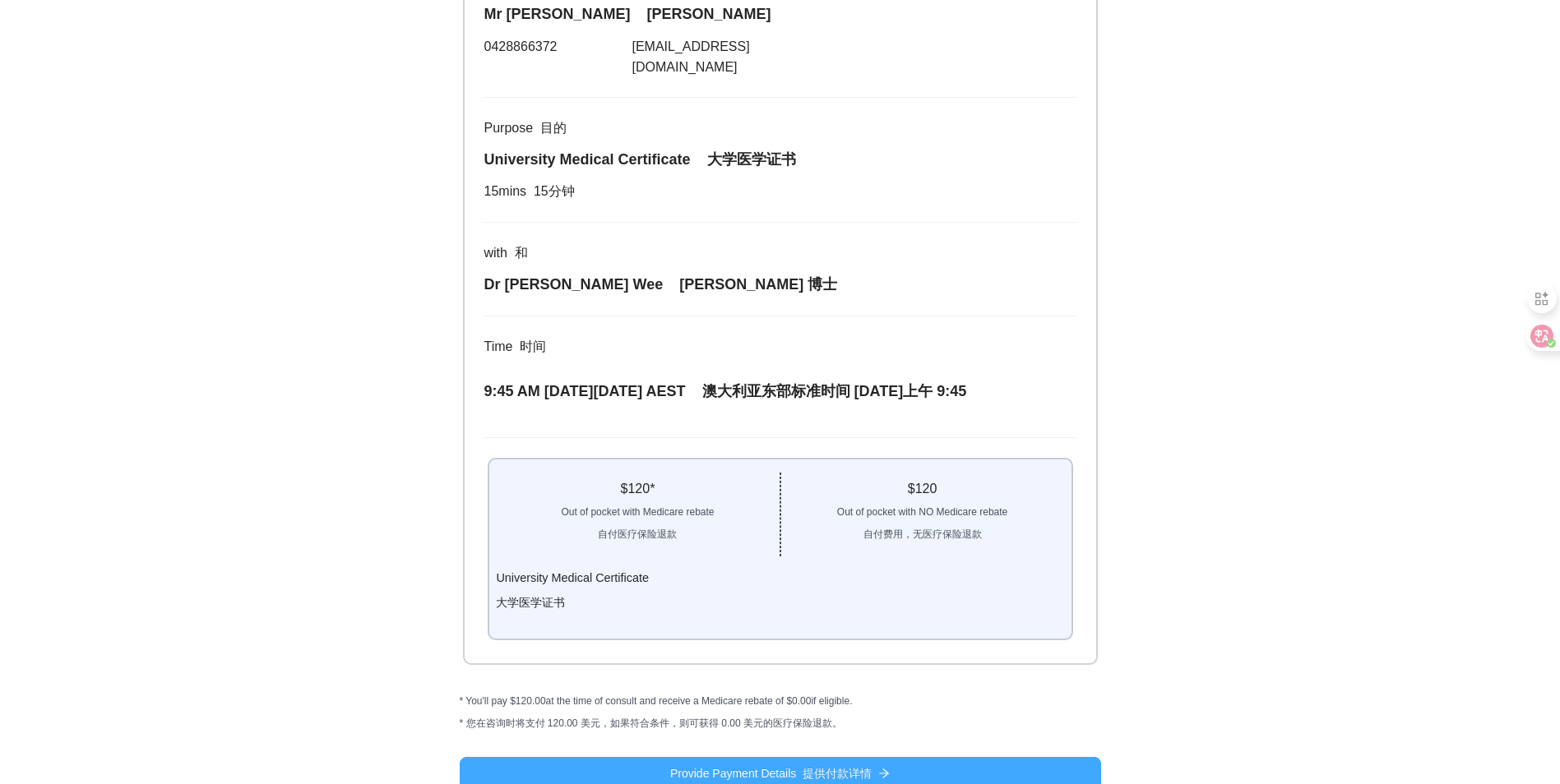
click at [830, 767] on font "提供付款详情" at bounding box center [837, 773] width 69 height 13
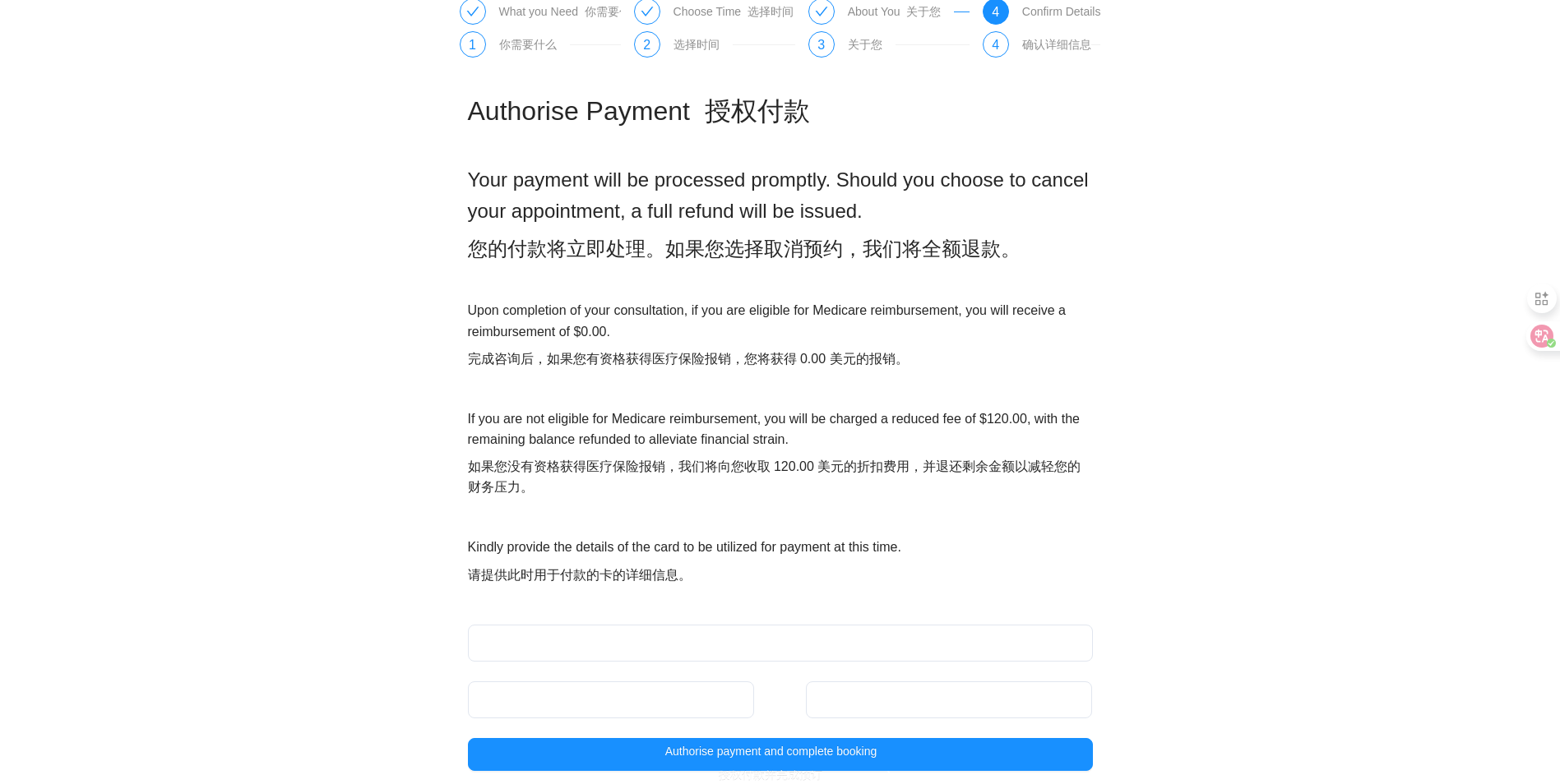
scroll to position [71, 0]
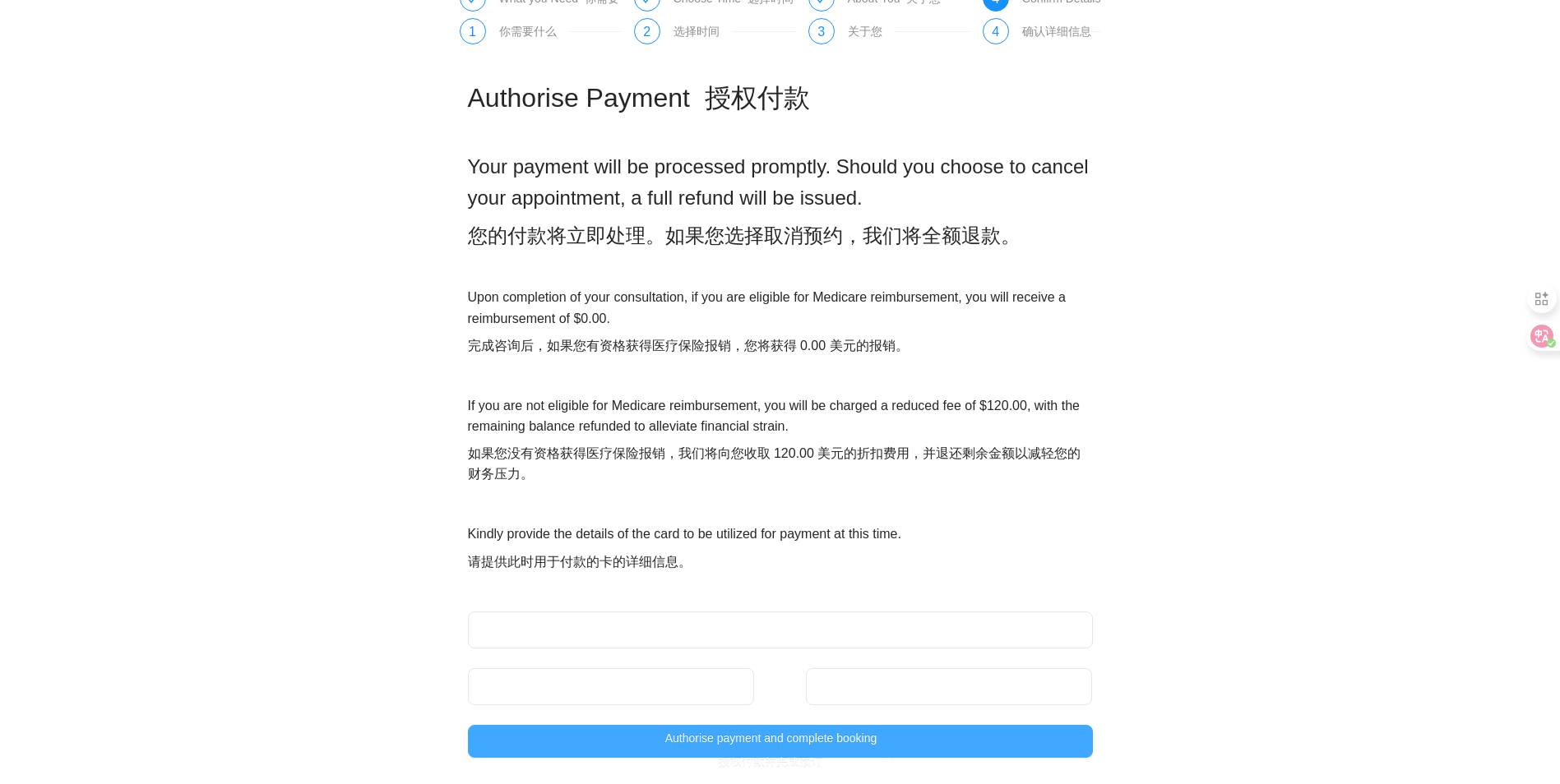
click at [865, 740] on span "Authorise payment and complete booking 授权付款并完成预订" at bounding box center [771, 754] width 212 height 50
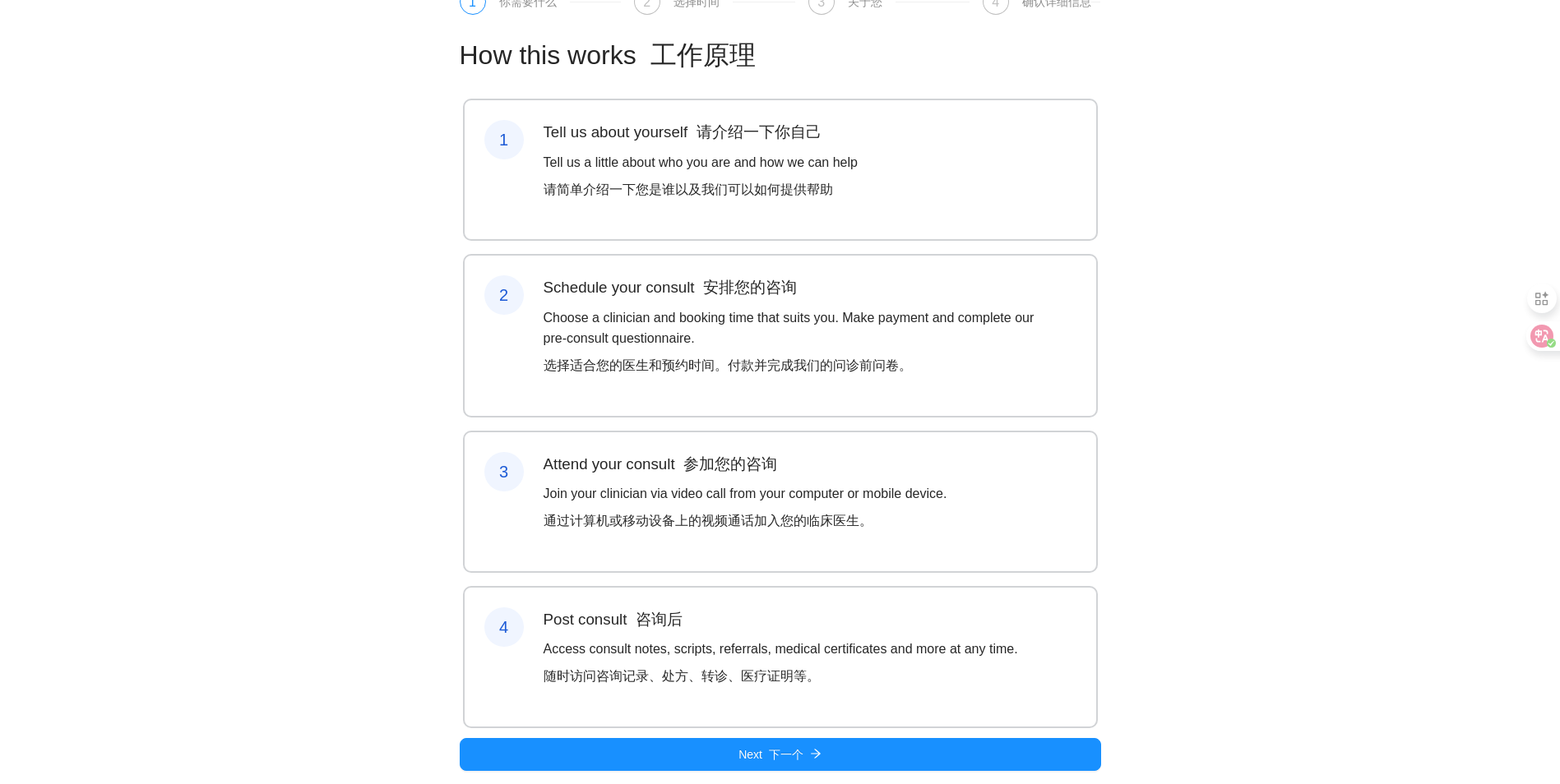
scroll to position [121, 0]
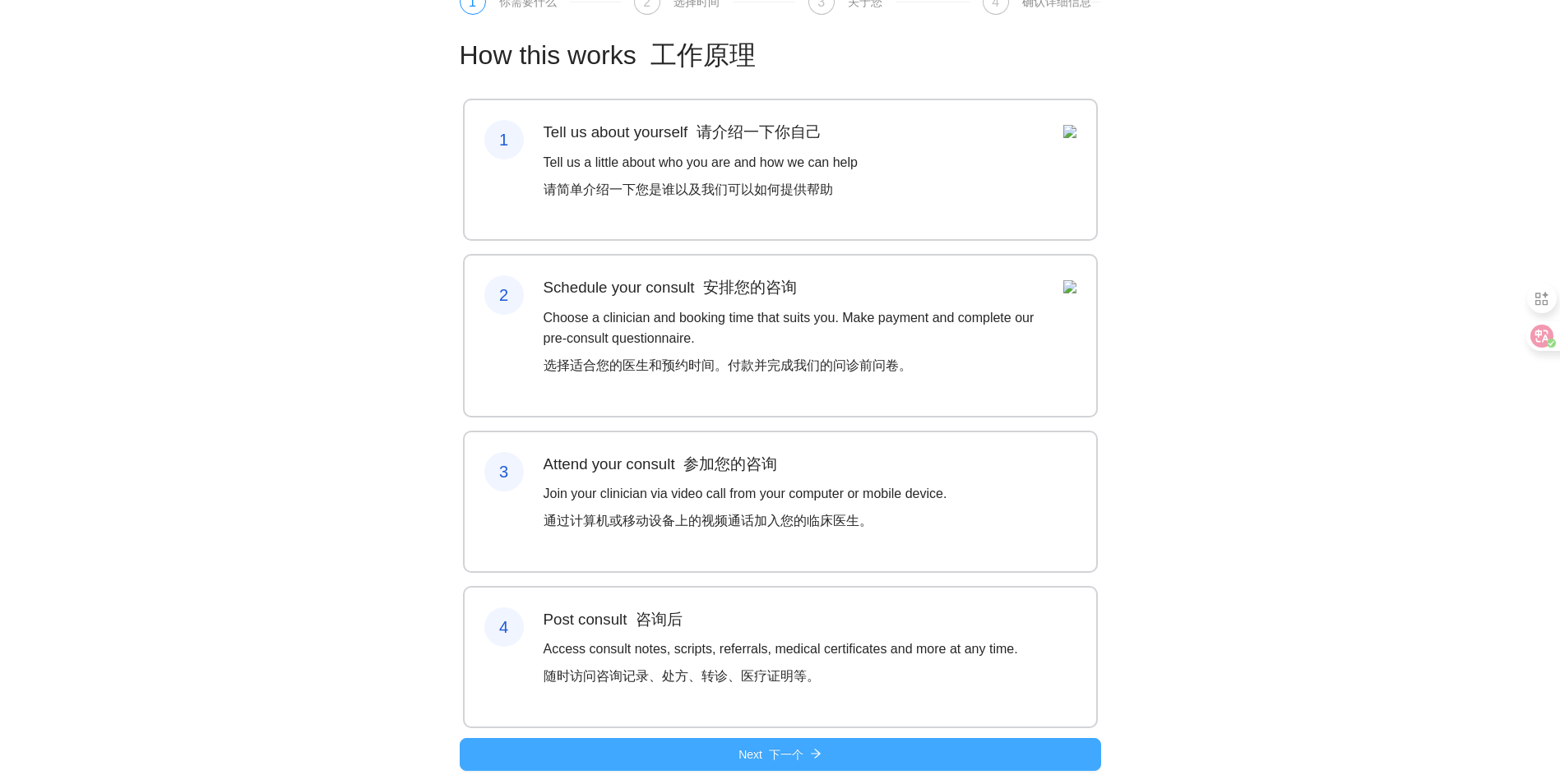
click at [781, 758] on font "下一个" at bounding box center [786, 754] width 34 height 13
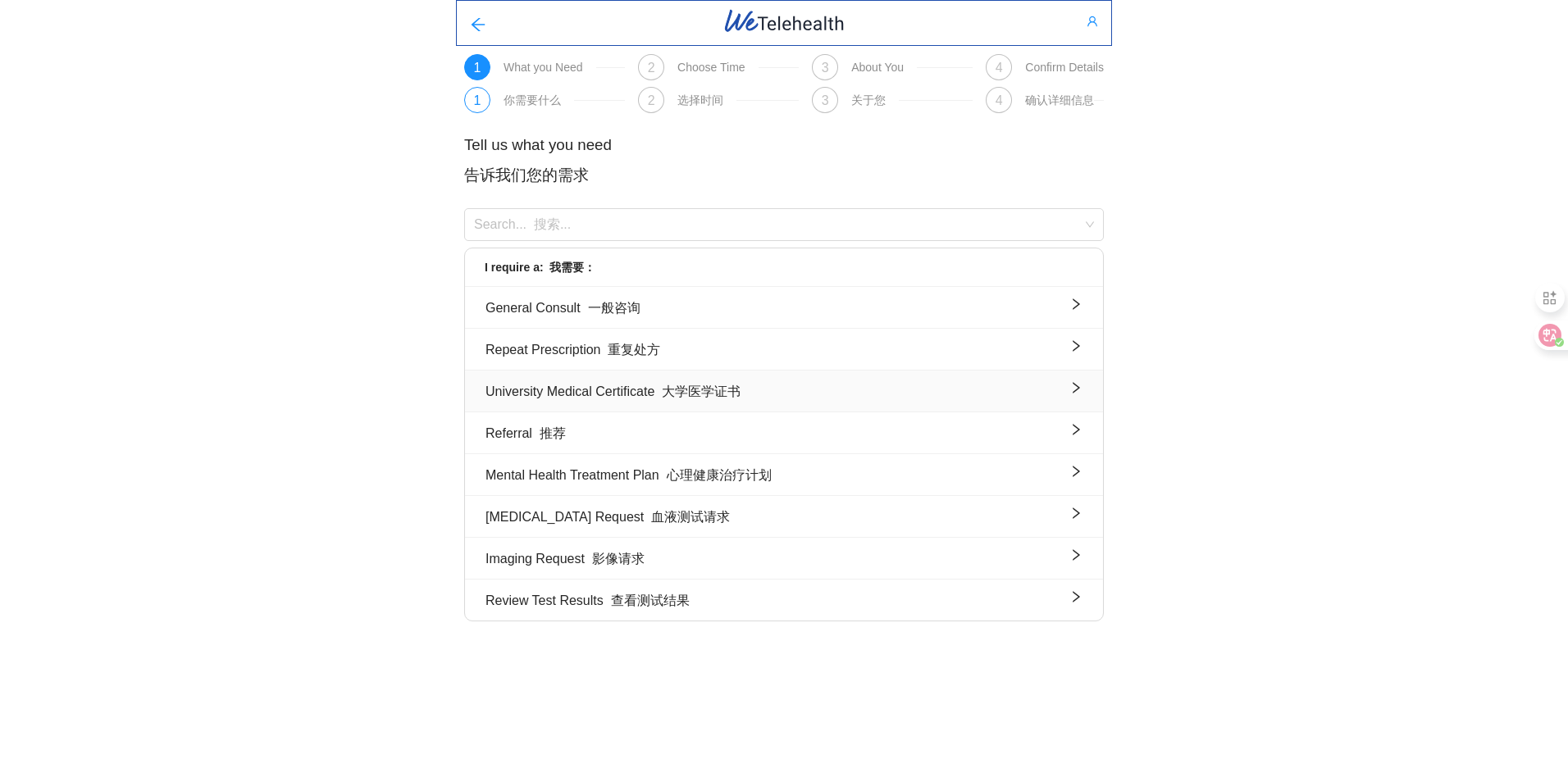
click at [690, 387] on font "大学医学证书" at bounding box center [701, 391] width 78 height 14
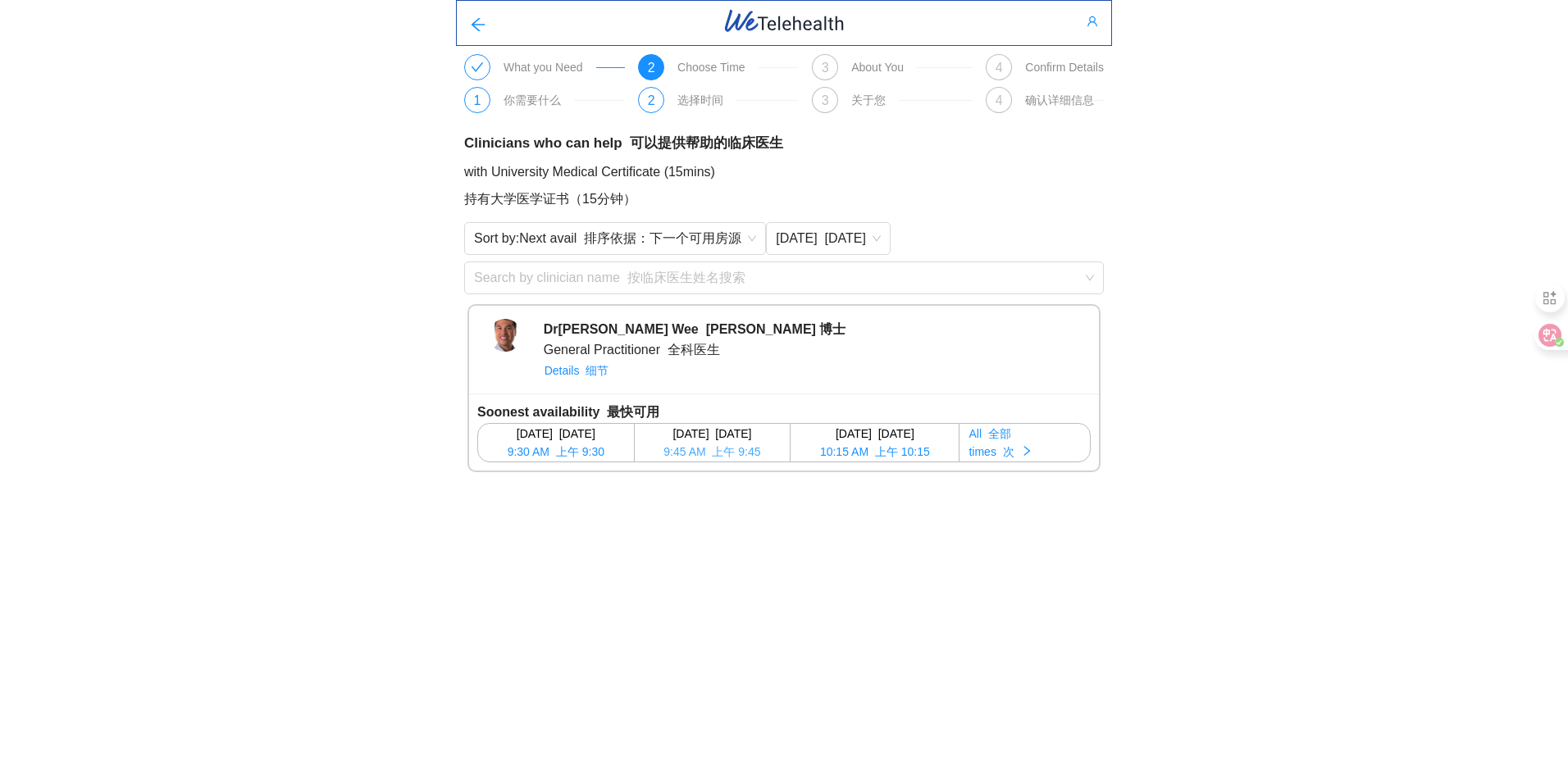
click at [709, 440] on div "Fri 29 Aug 8月29日，星期五" at bounding box center [712, 434] width 154 height 18
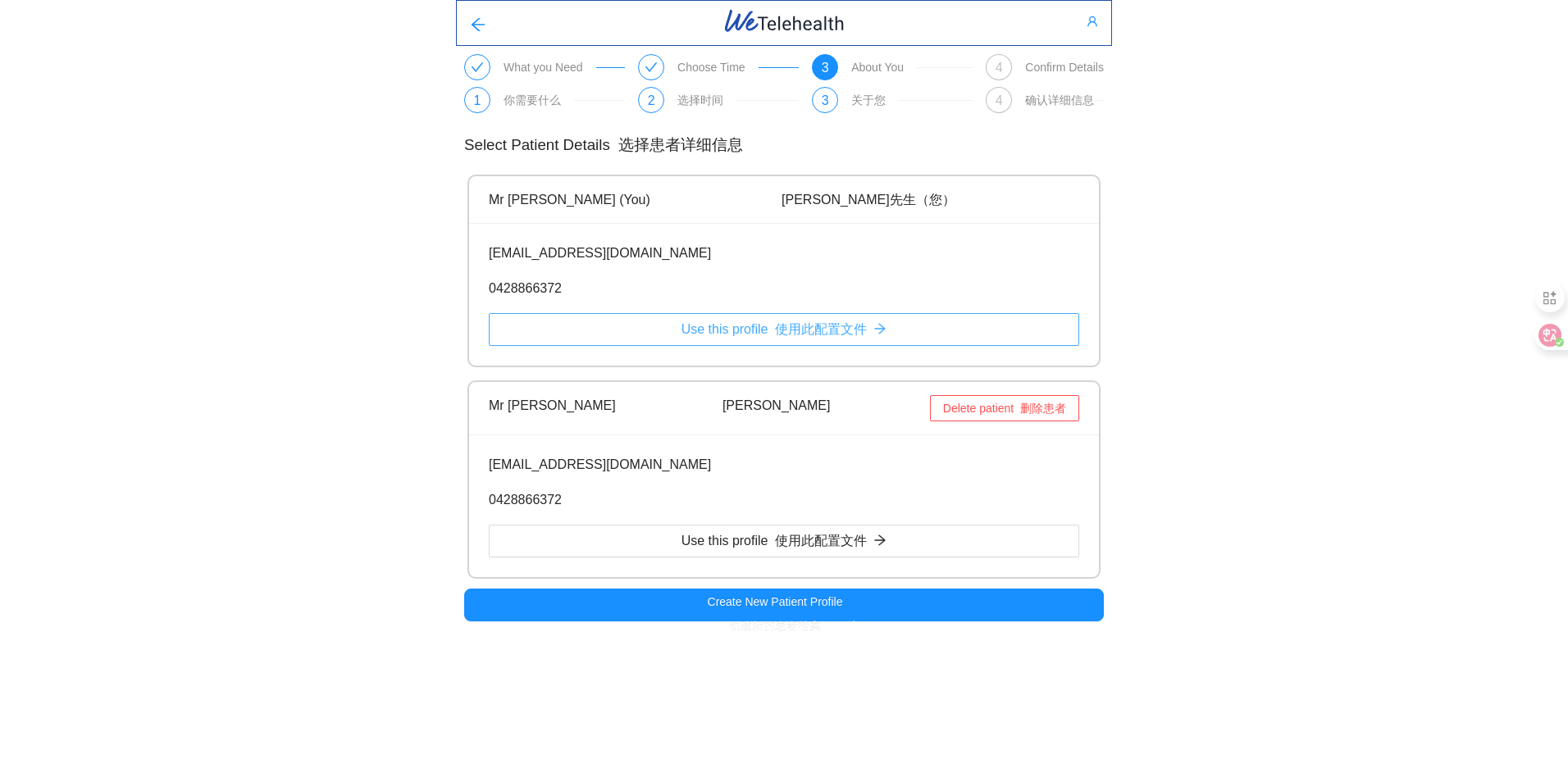
click at [837, 333] on font "使用此配置文件" at bounding box center [821, 329] width 92 height 14
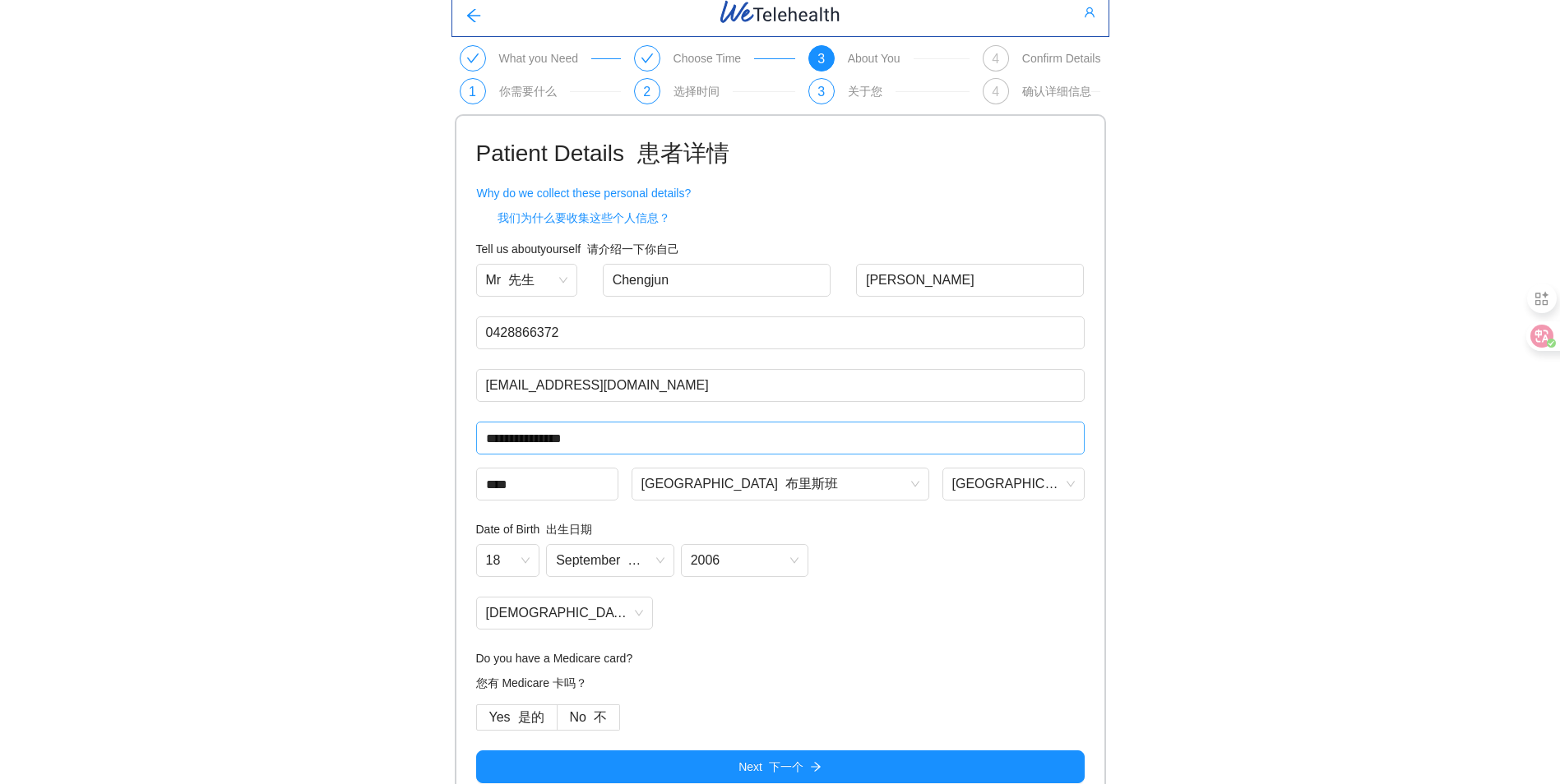
scroll to position [32, 0]
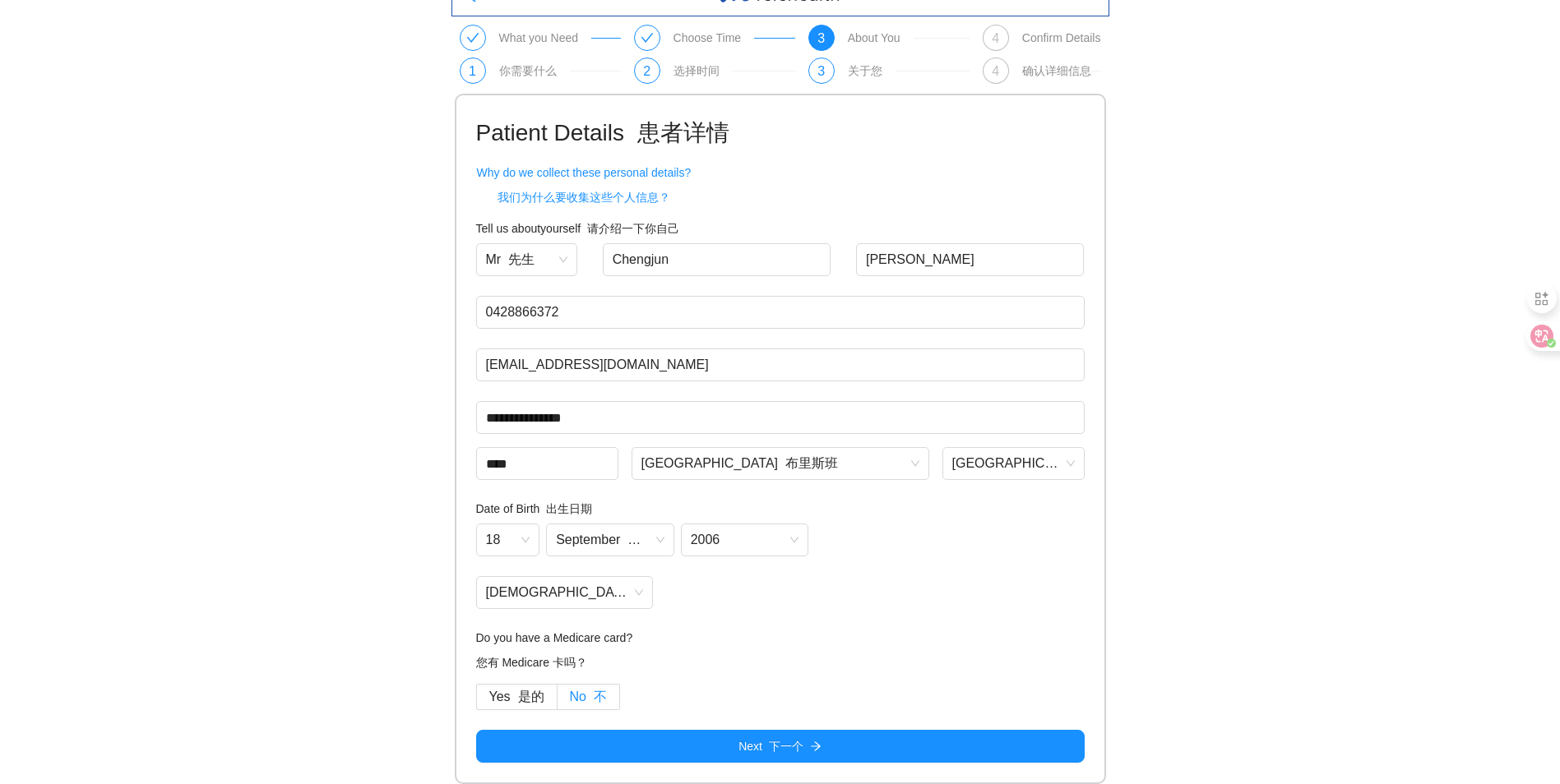
click at [594, 693] on font "不" at bounding box center [600, 697] width 13 height 14
drag, startPoint x: 523, startPoint y: 698, endPoint x: 538, endPoint y: 693, distance: 15.8
click at [525, 697] on font "是的" at bounding box center [531, 697] width 26 height 14
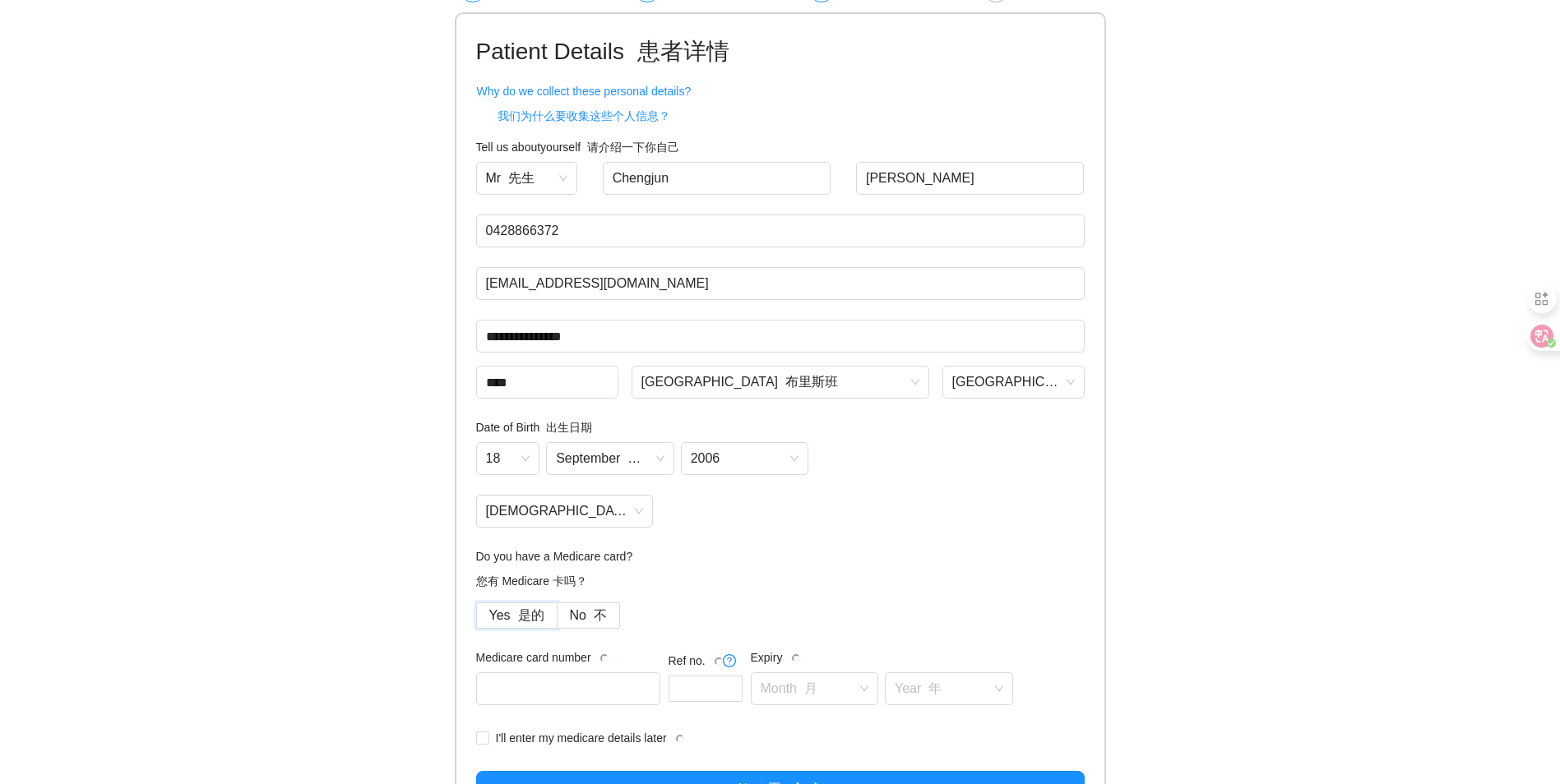
scroll to position [154, 0]
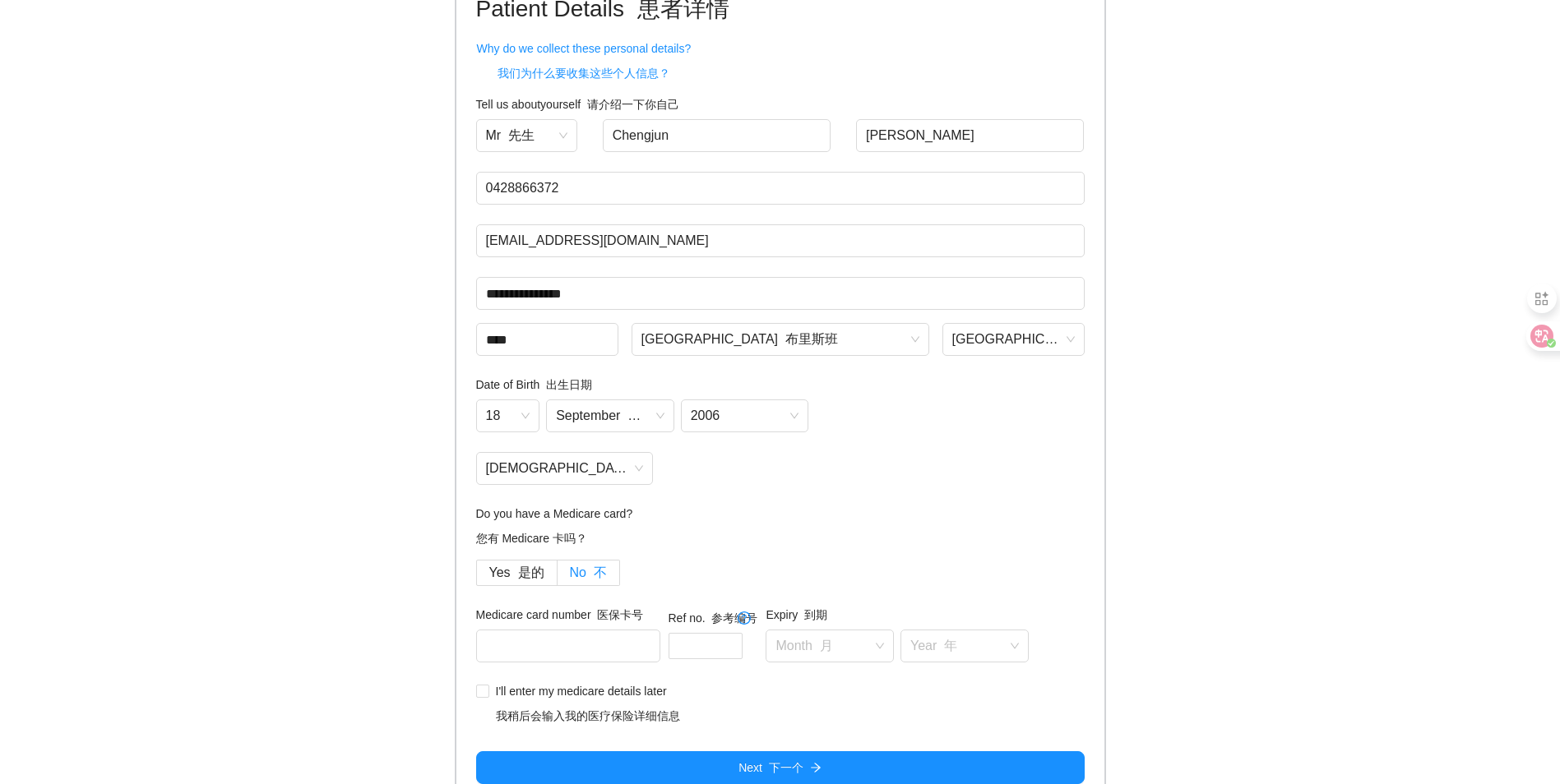
click at [594, 575] on font "不" at bounding box center [600, 572] width 13 height 14
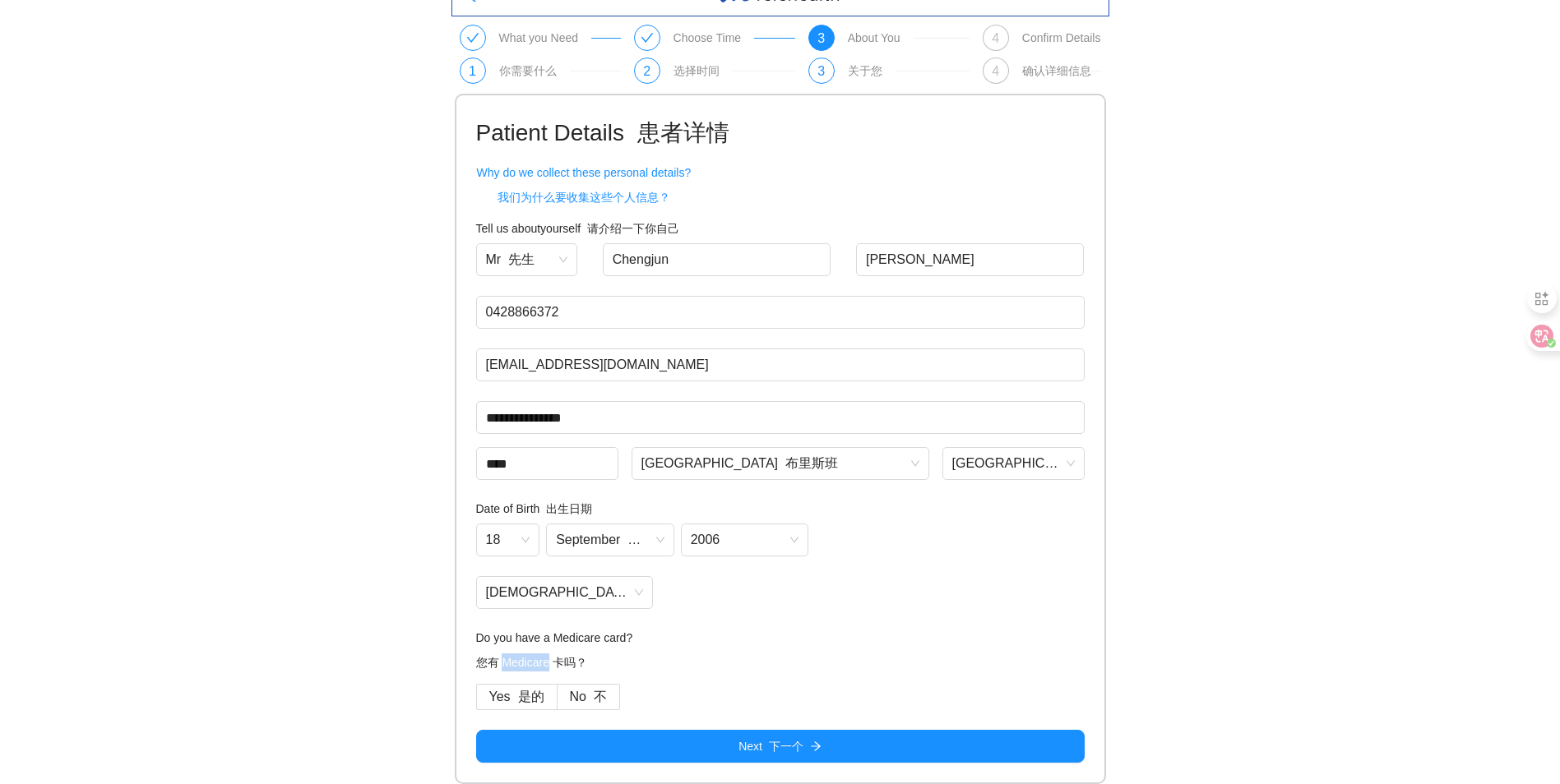
drag, startPoint x: 501, startPoint y: 658, endPoint x: 551, endPoint y: 669, distance: 51.2
click at [551, 669] on font "您有 Medicare 卡吗？" at bounding box center [531, 662] width 111 height 13
drag, startPoint x: 551, startPoint y: 669, endPoint x: 539, endPoint y: 665, distance: 12.6
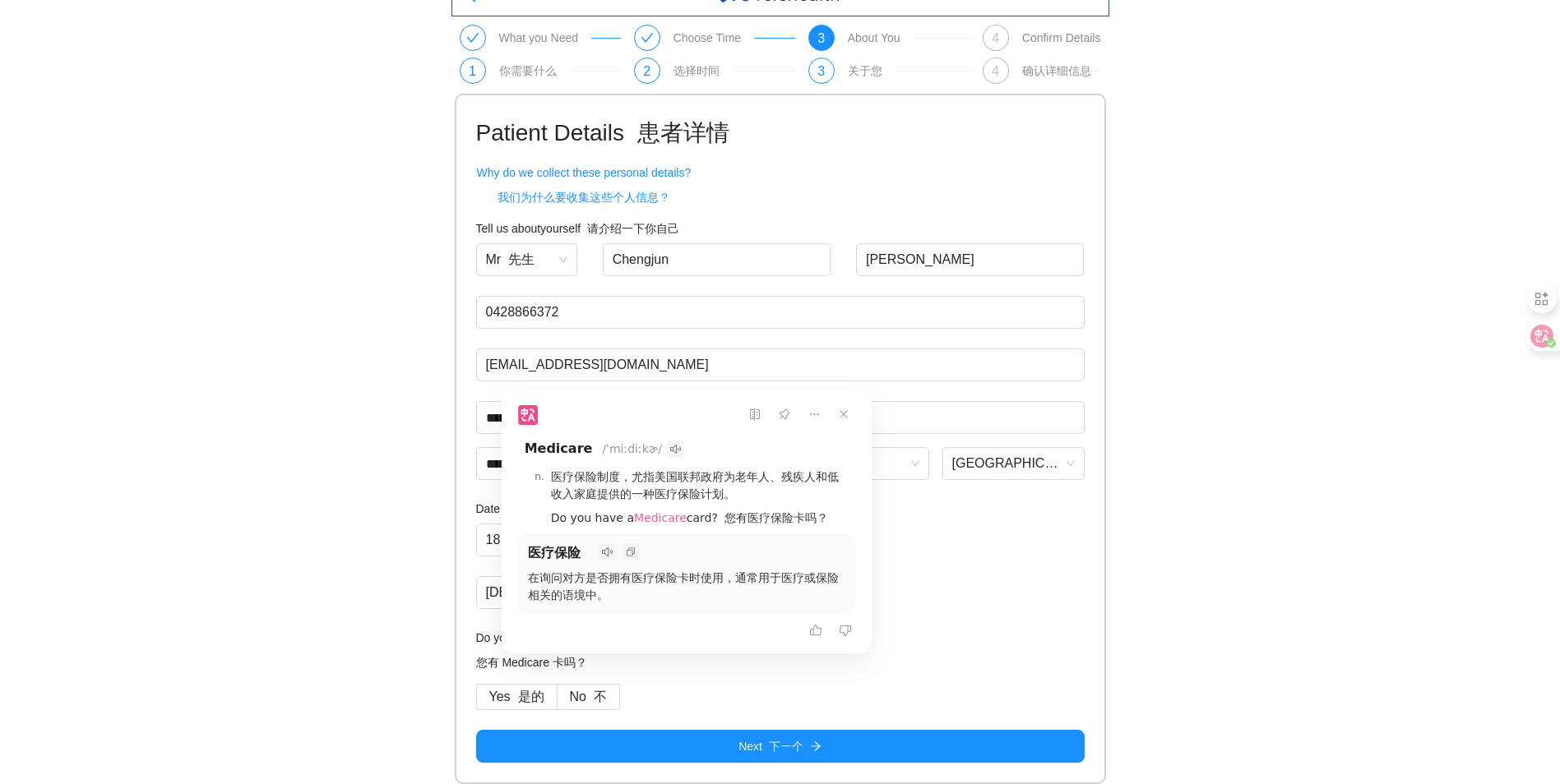
click at [616, 668] on h4 "Do you have a Medicare card? 您有 Medicare 卡吗？" at bounding box center [780, 653] width 608 height 50
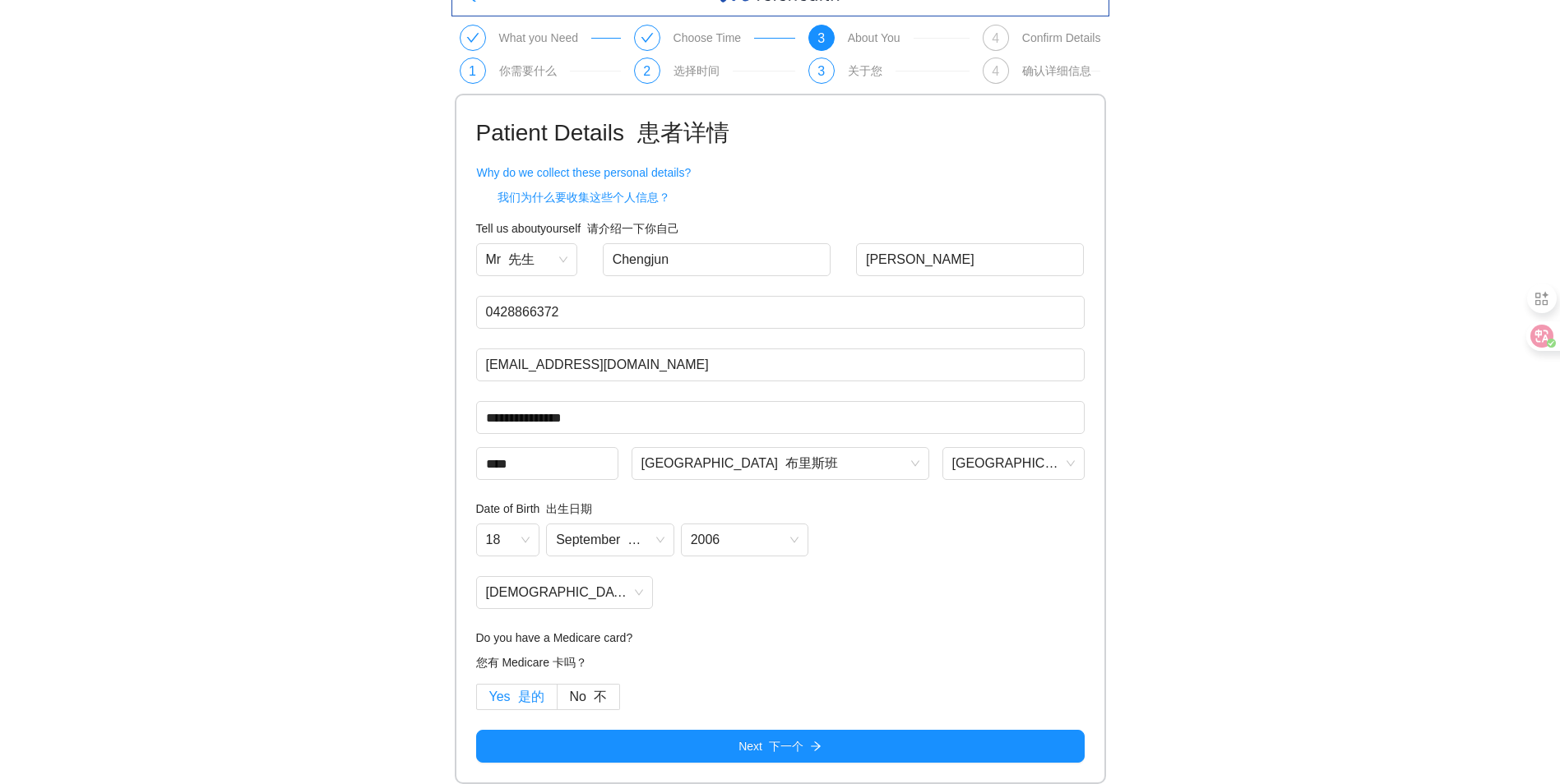
click at [507, 701] on span "Yes 是的" at bounding box center [517, 697] width 55 height 14
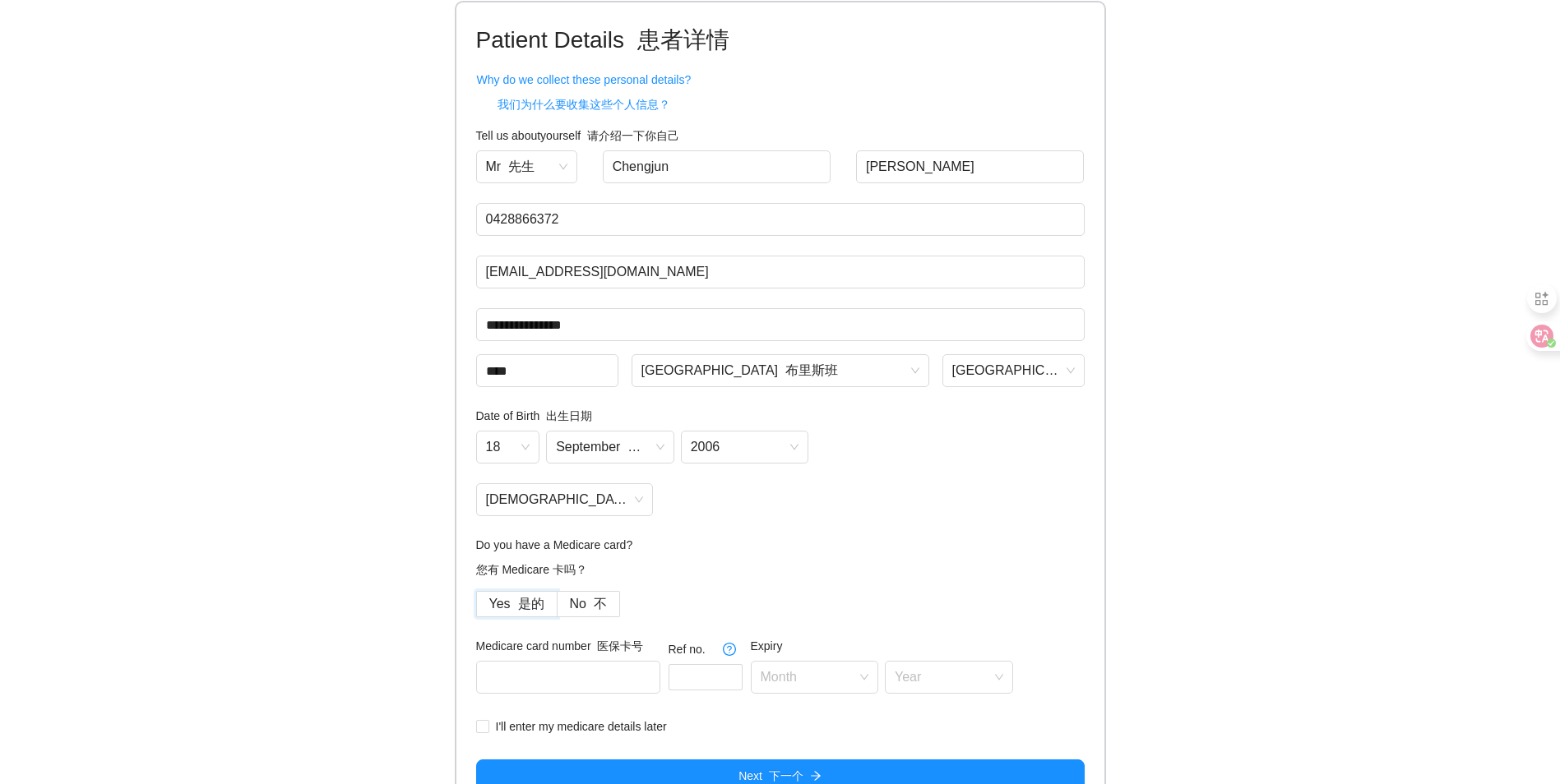
scroll to position [154, 0]
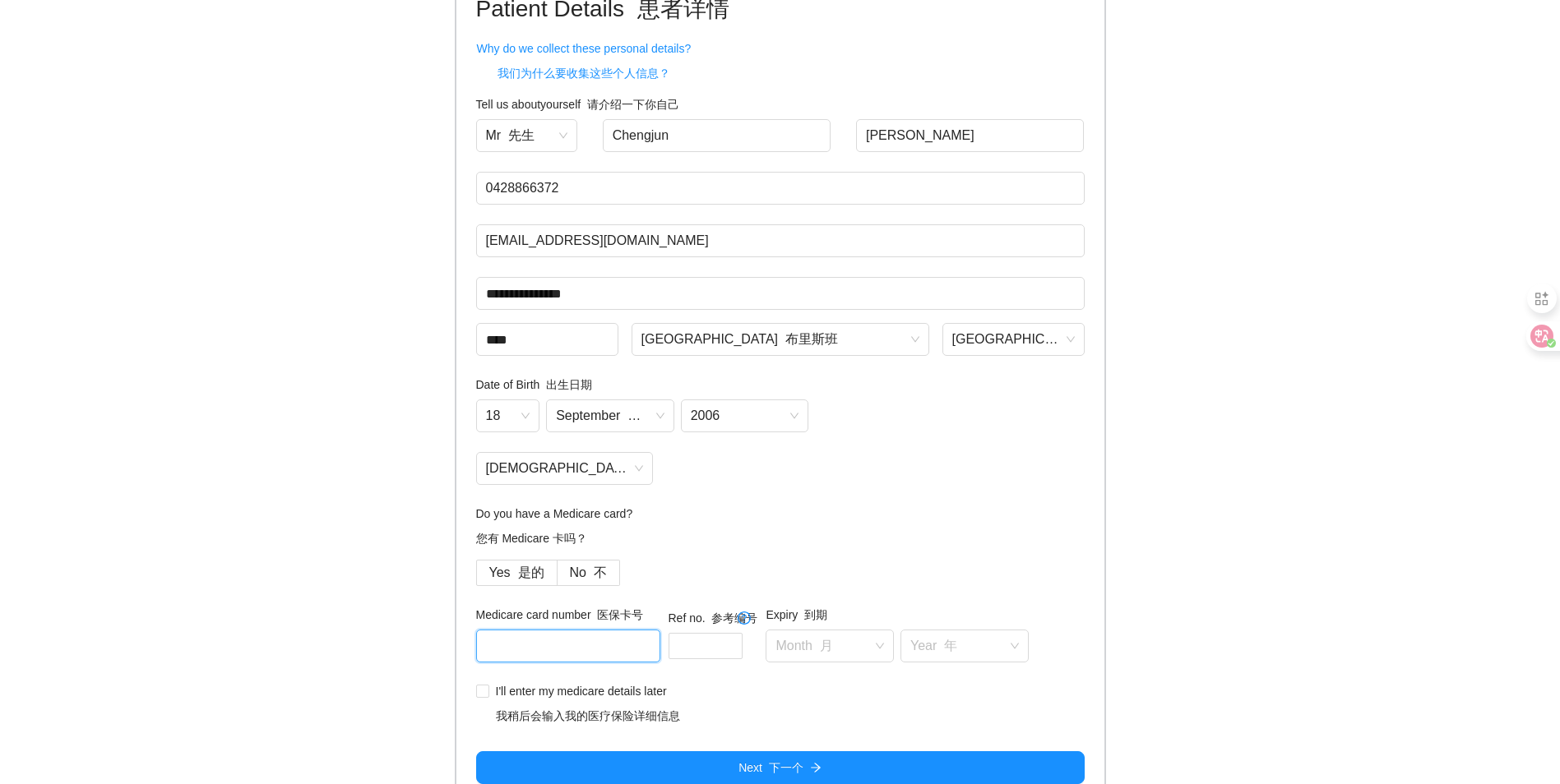
click at [581, 650] on input "text" at bounding box center [568, 646] width 185 height 33
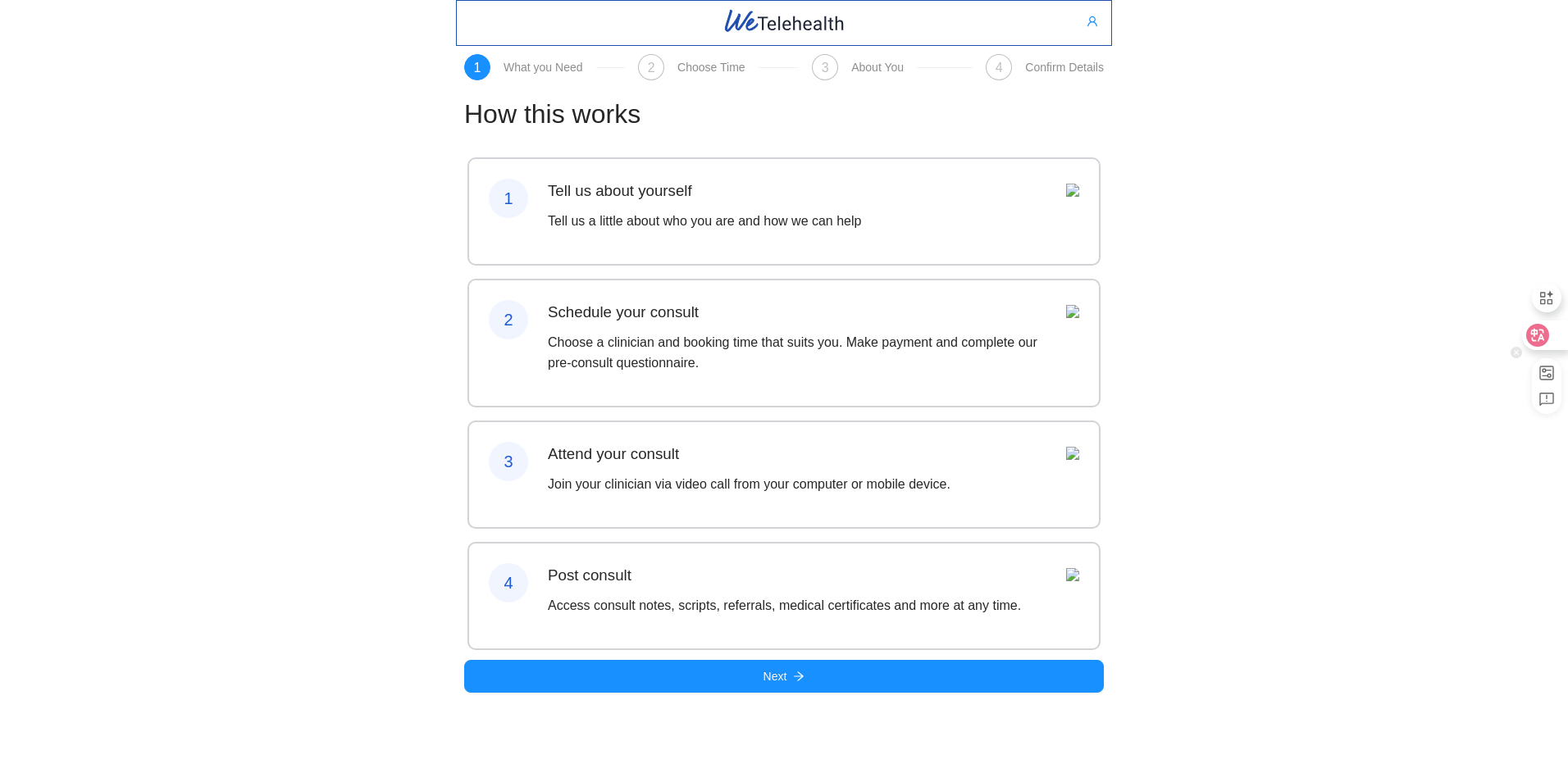
click at [1554, 334] on div at bounding box center [1544, 335] width 44 height 30
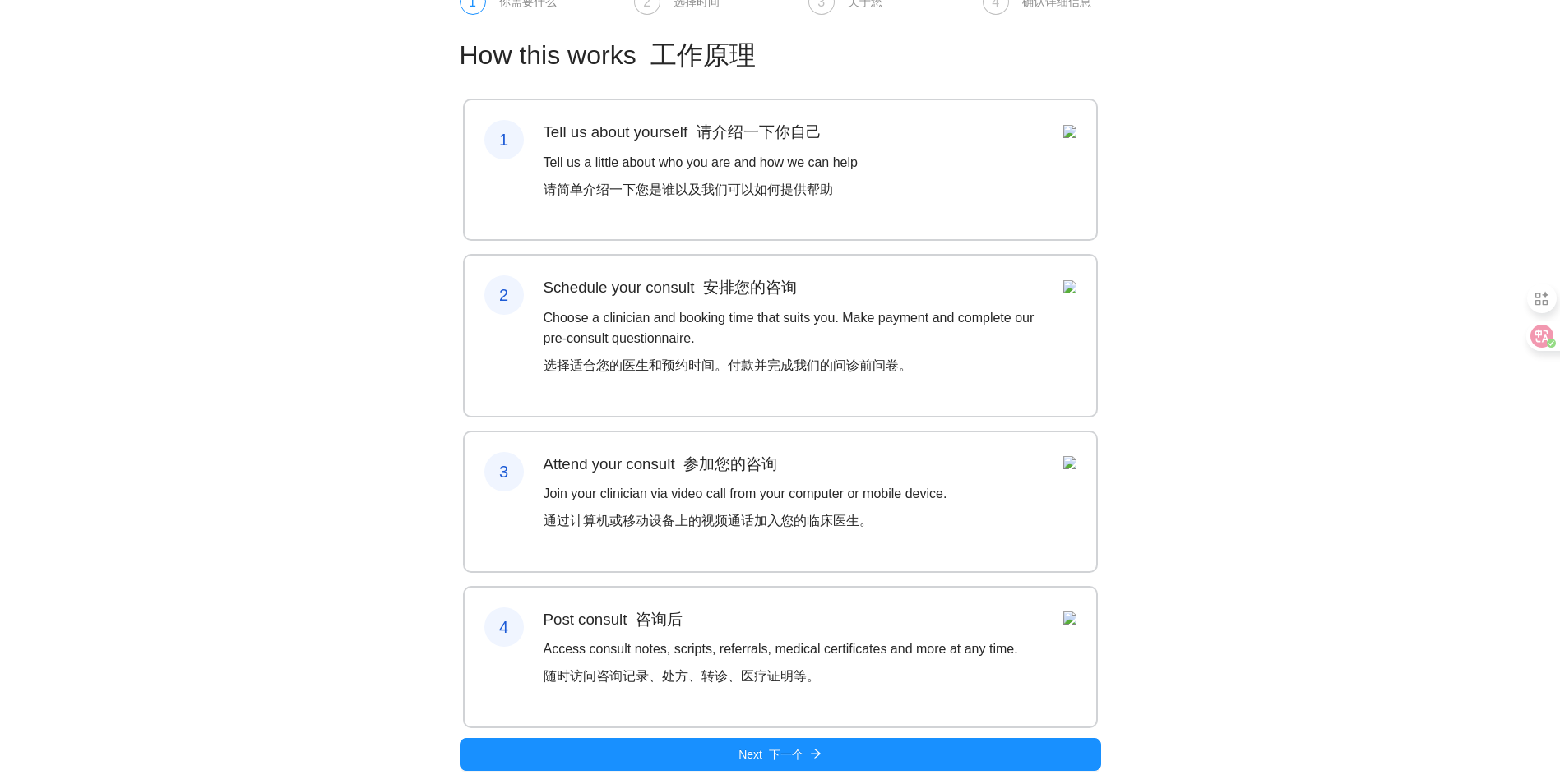
scroll to position [121, 0]
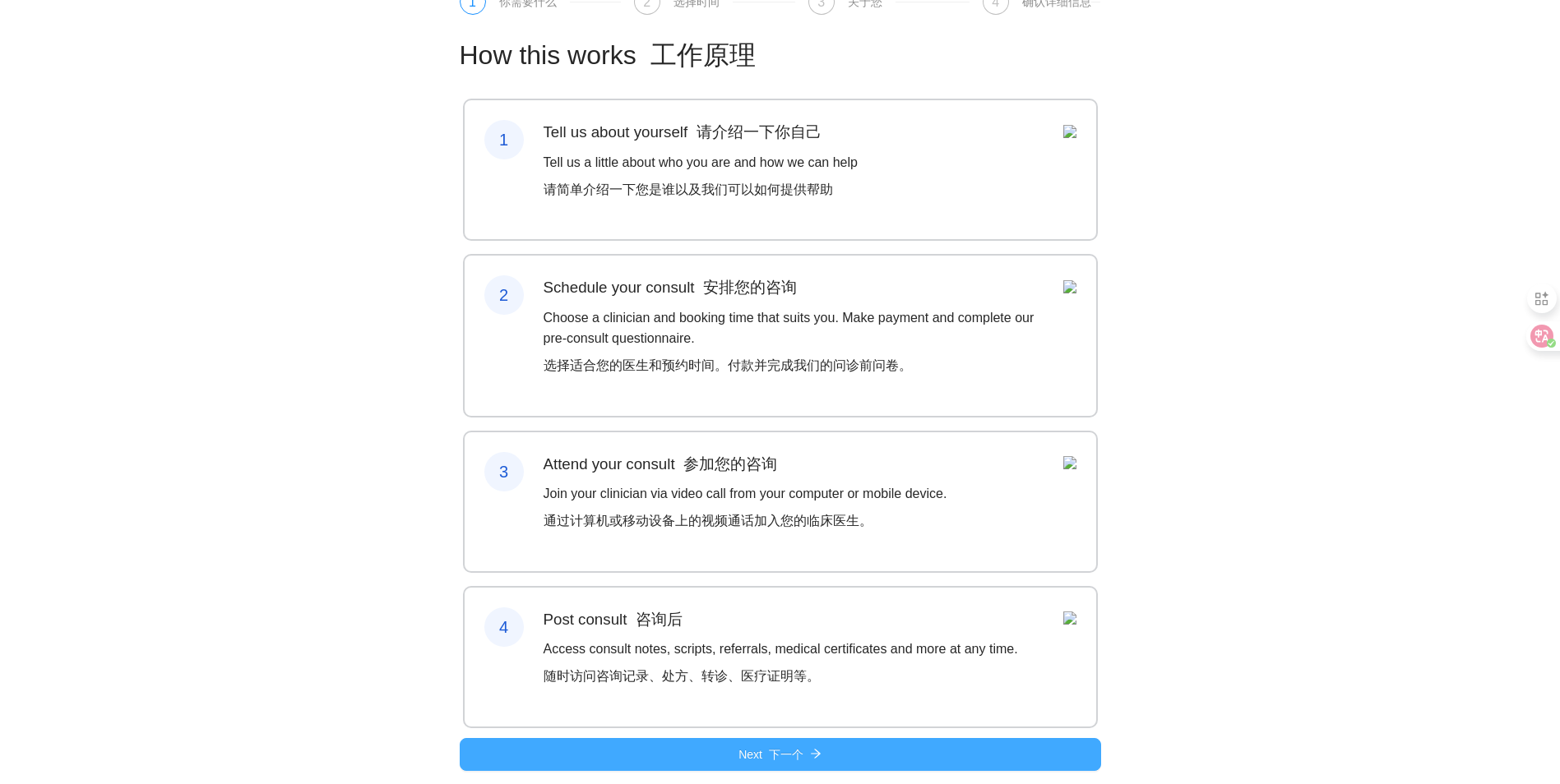
click at [731, 746] on button "Next 下一个" at bounding box center [780, 754] width 642 height 33
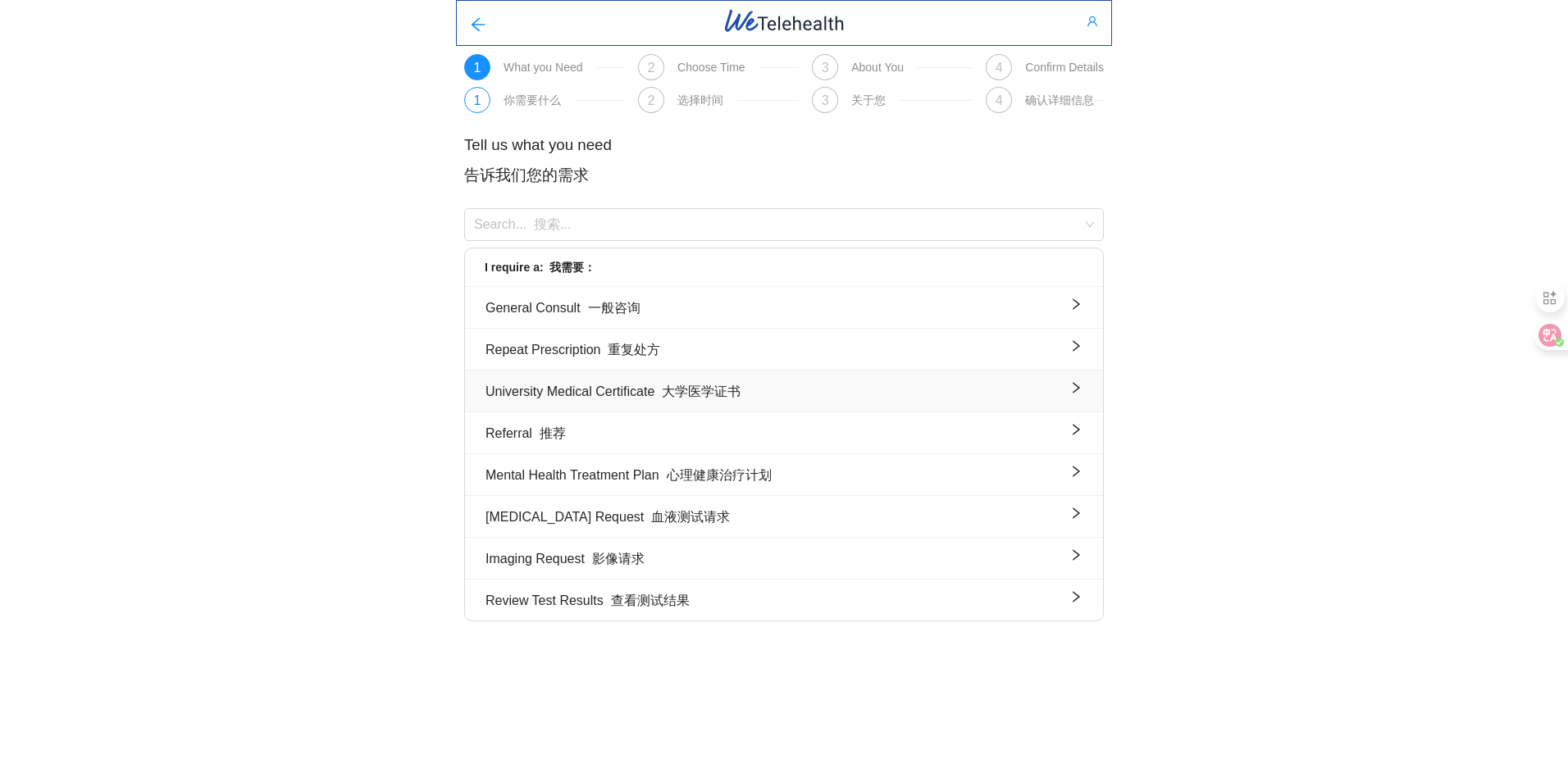
click at [698, 399] on font "大学医学证书" at bounding box center [701, 391] width 78 height 14
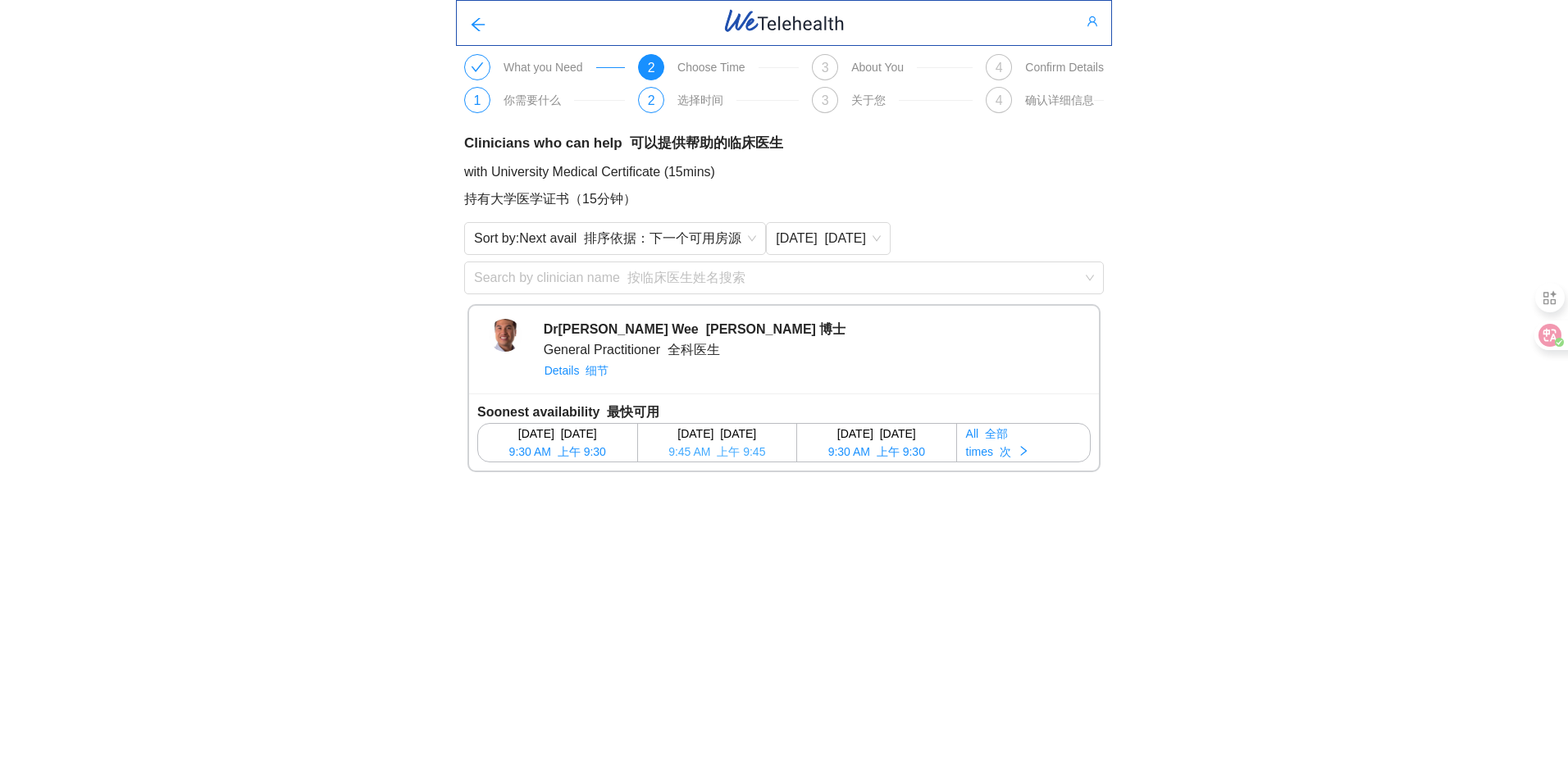
click at [730, 444] on span "9:45 AM 上午 9:45" at bounding box center [717, 451] width 97 height 18
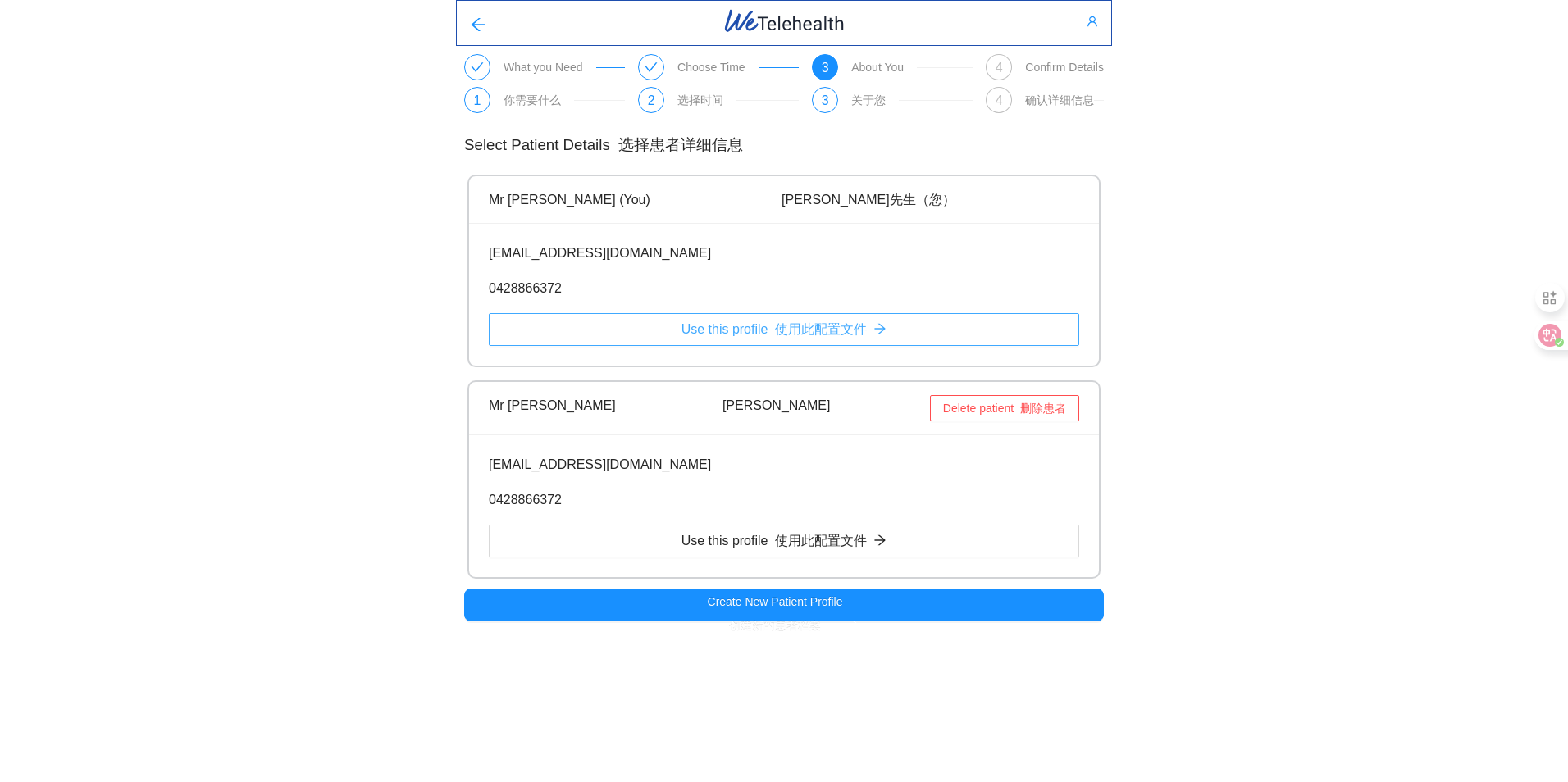
click at [757, 336] on span "Use this profile 使用此配置文件" at bounding box center [774, 329] width 187 height 20
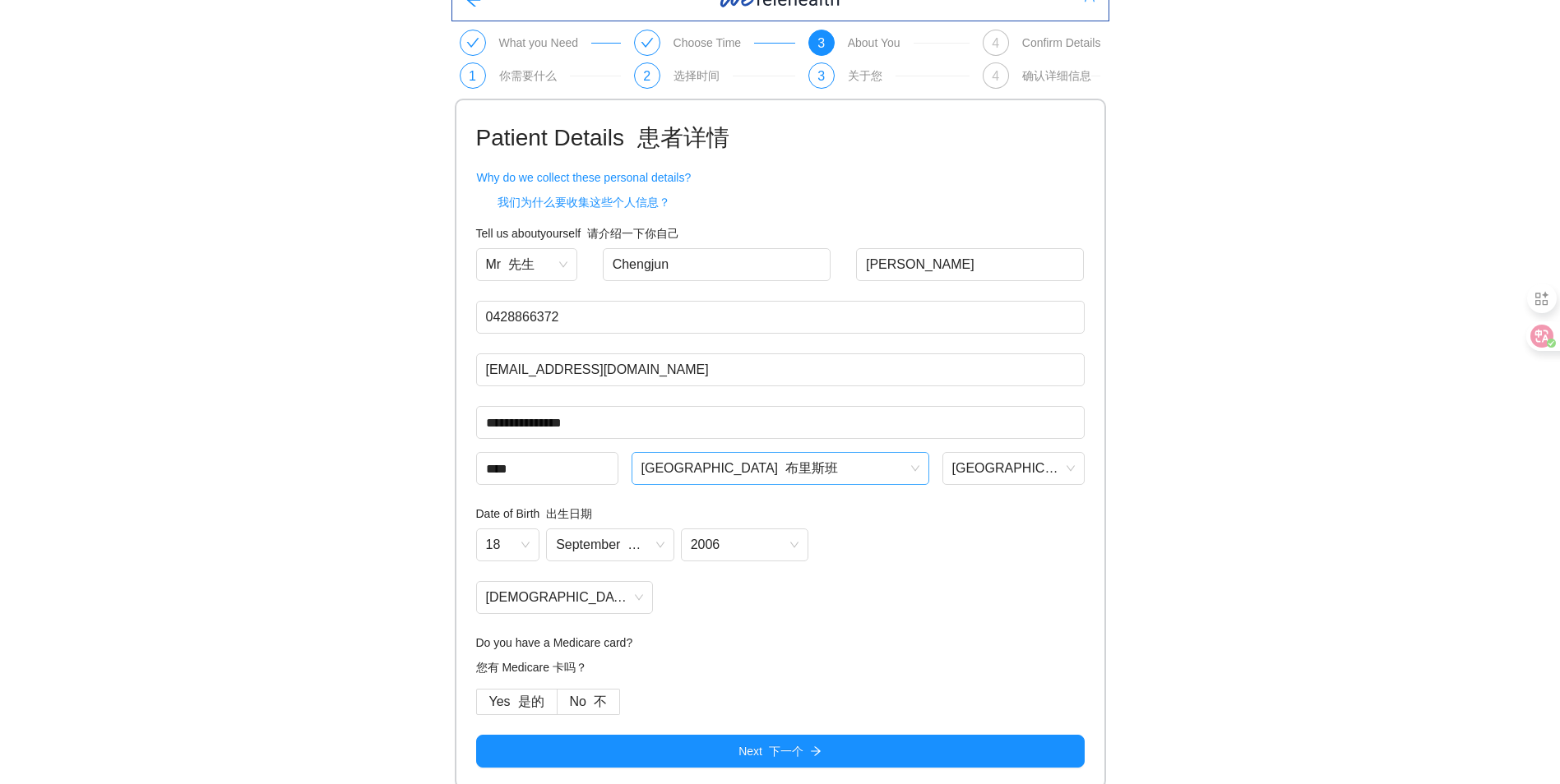
scroll to position [32, 0]
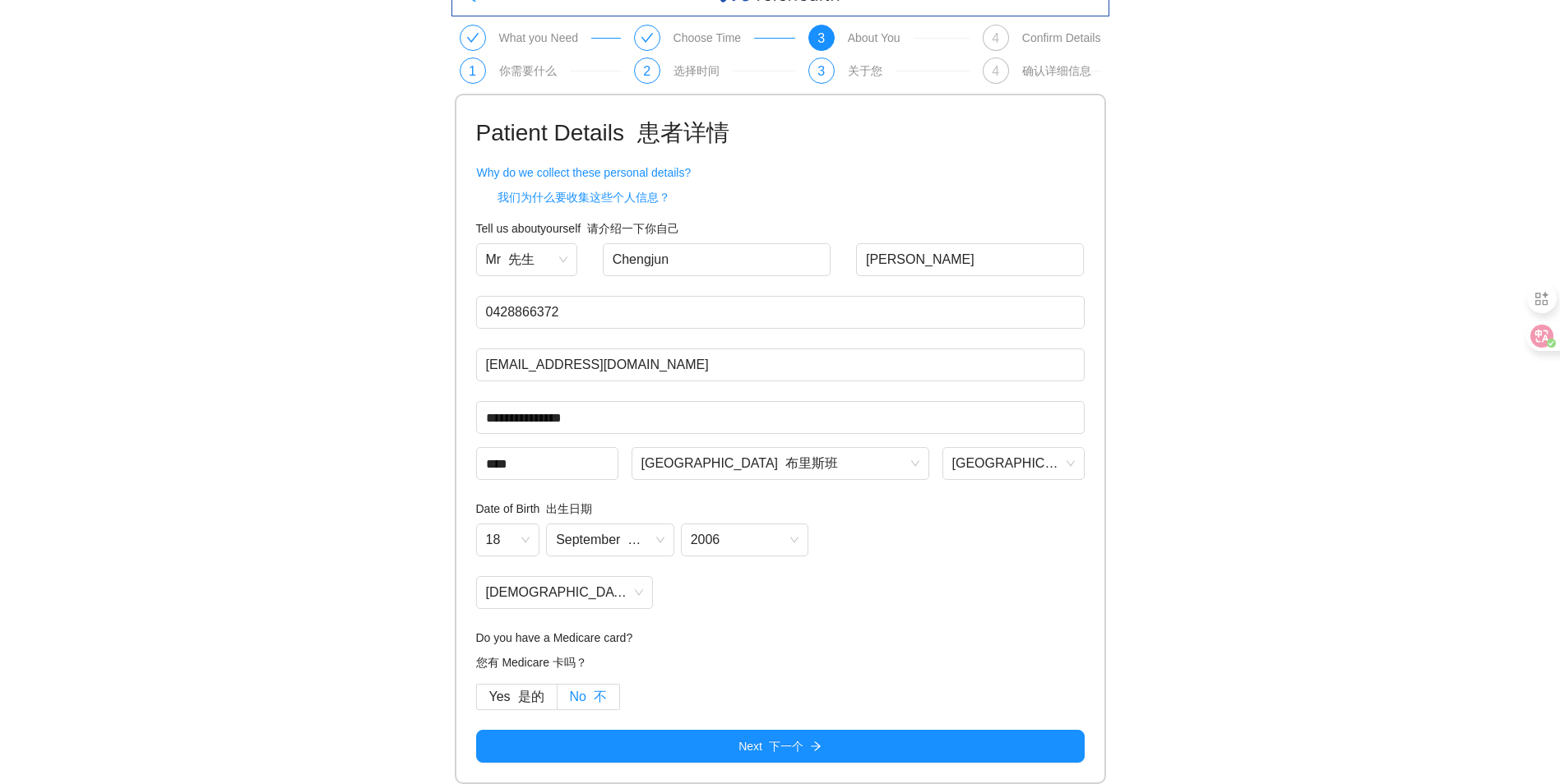
click at [573, 695] on span "No 不" at bounding box center [588, 697] width 37 height 14
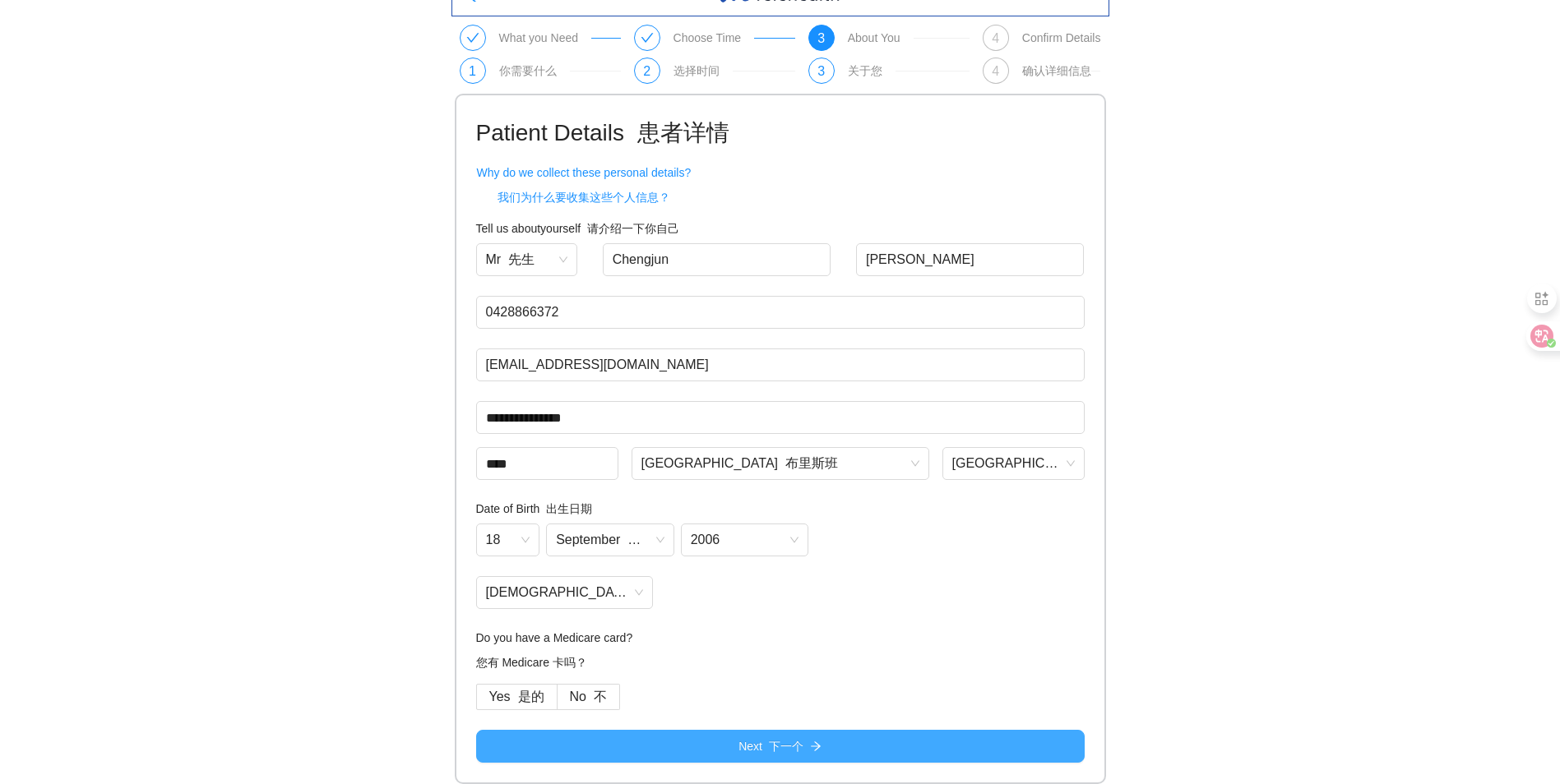
click at [867, 752] on button "Next 下一个" at bounding box center [780, 746] width 608 height 33
